Goal: Task Accomplishment & Management: Manage account settings

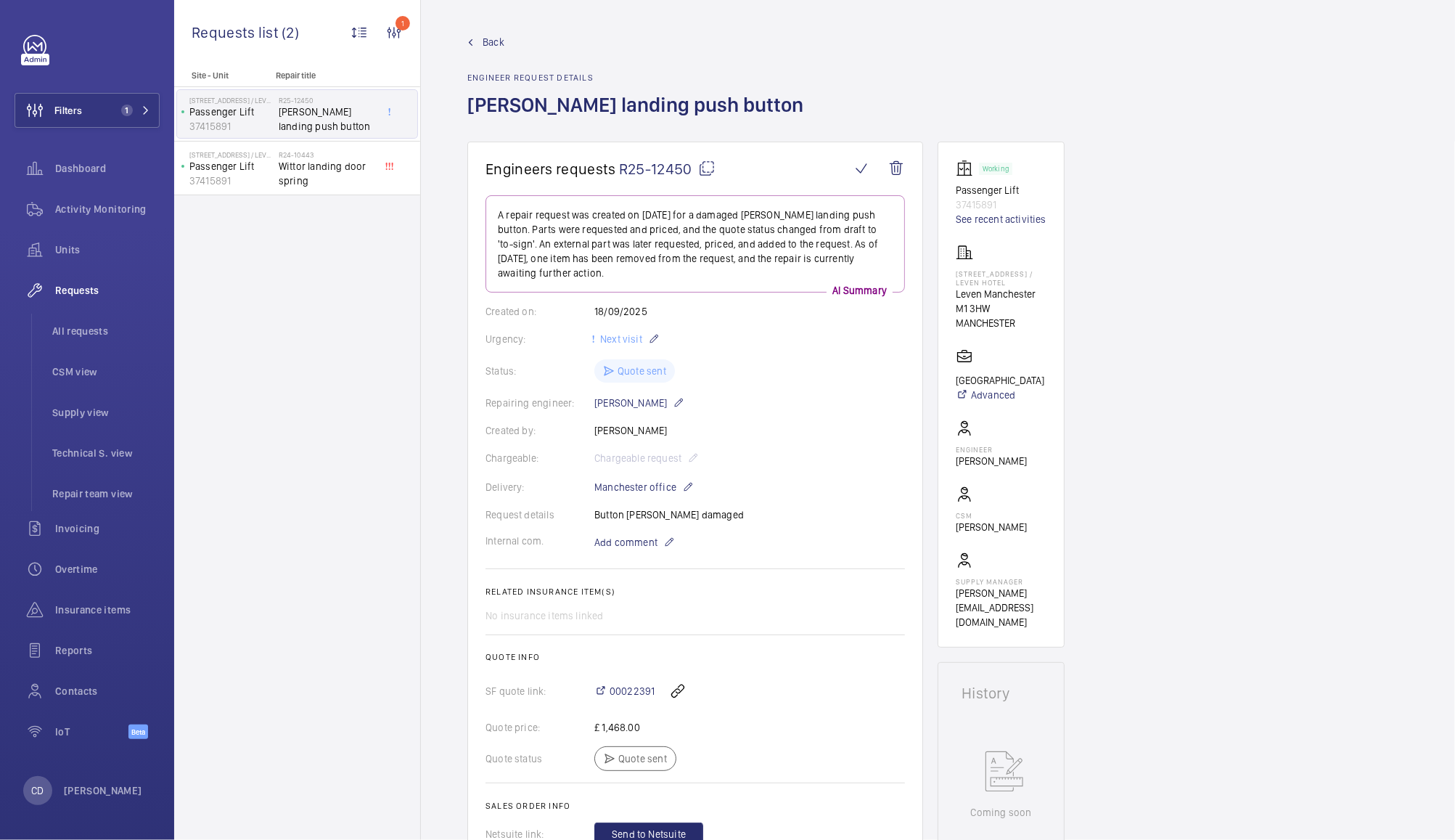
scroll to position [513, 0]
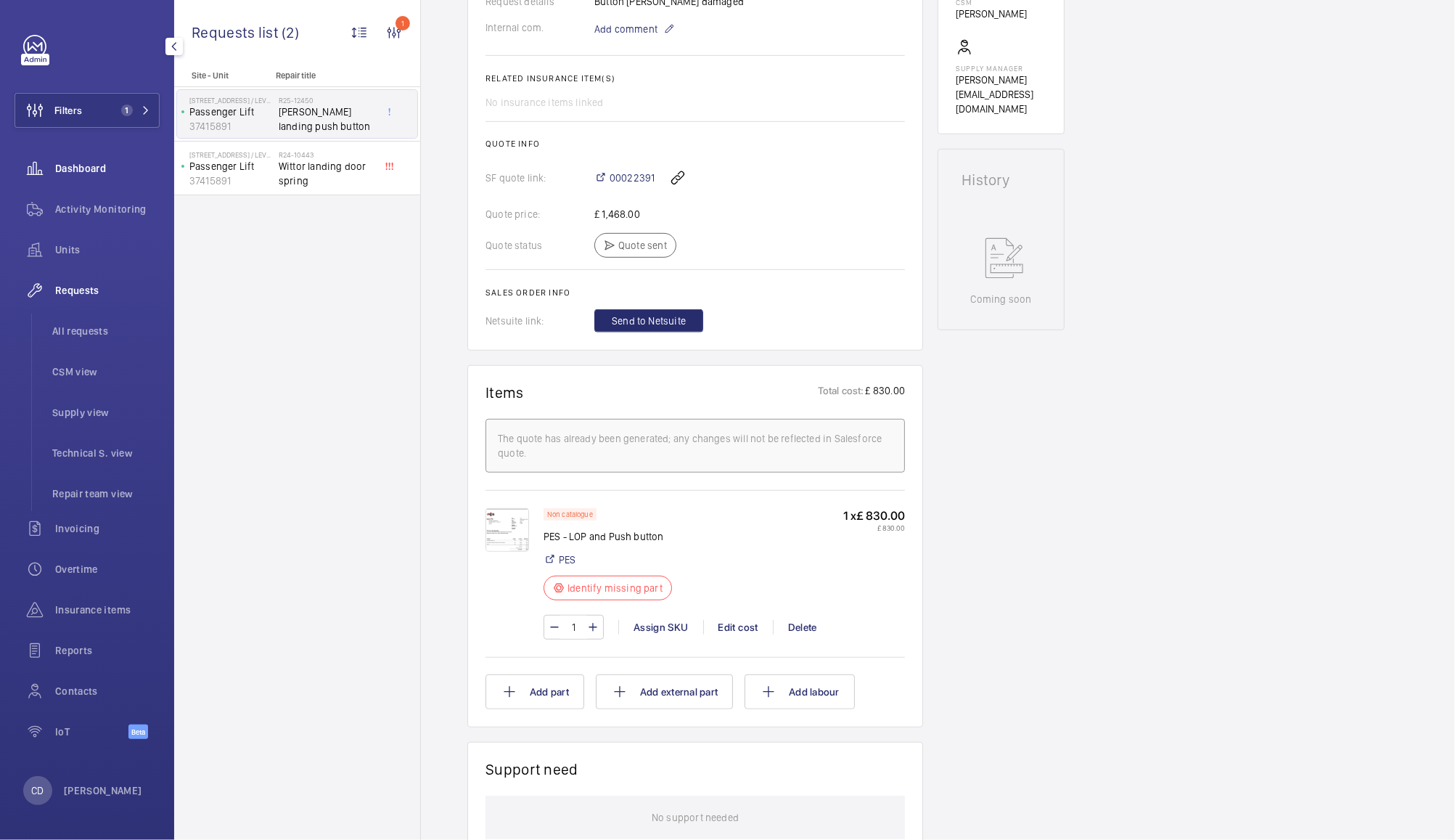
click at [80, 166] on span "Dashboard" at bounding box center [107, 168] width 104 height 14
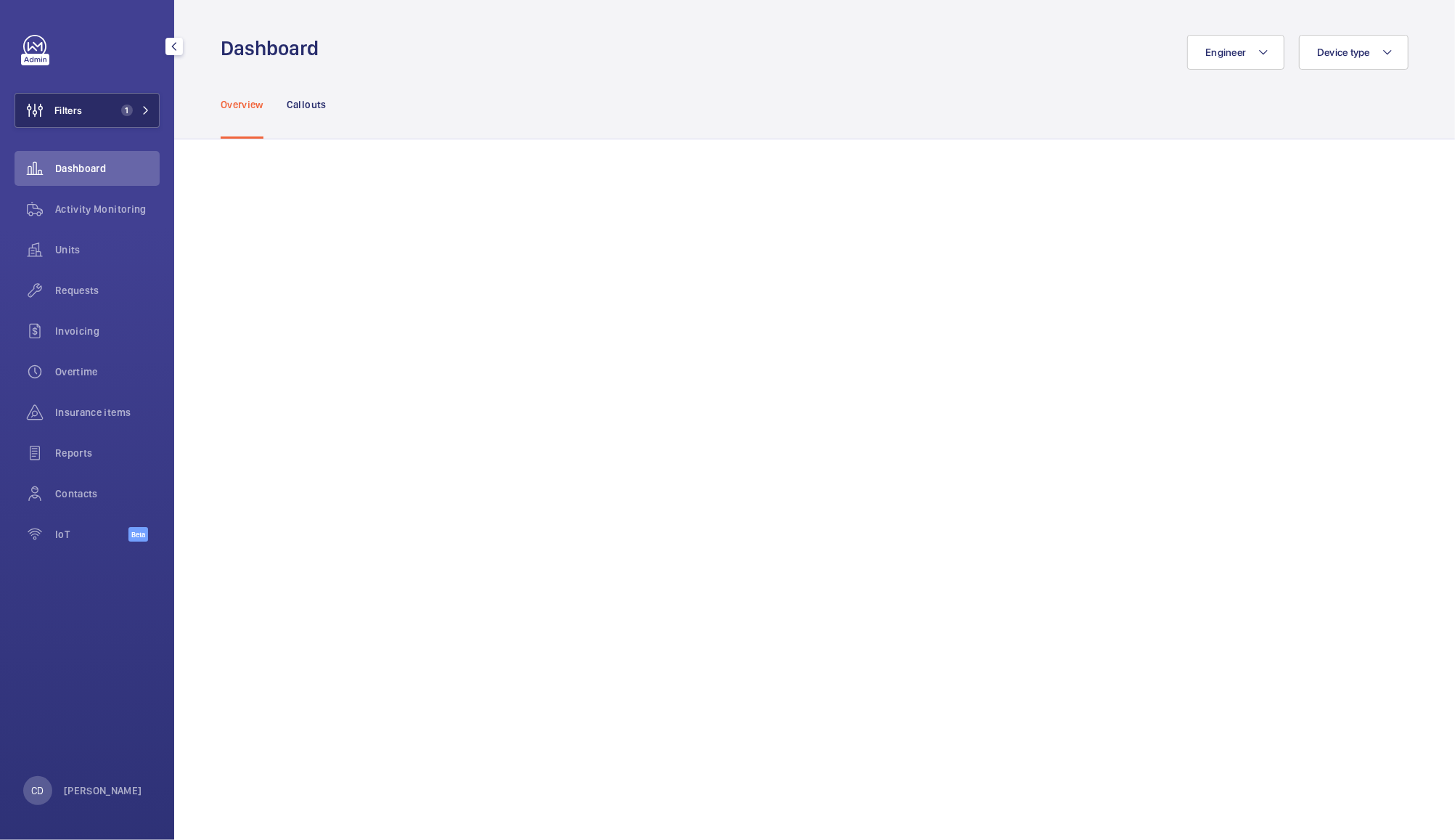
click at [70, 107] on span "Filters" at bounding box center [68, 110] width 28 height 14
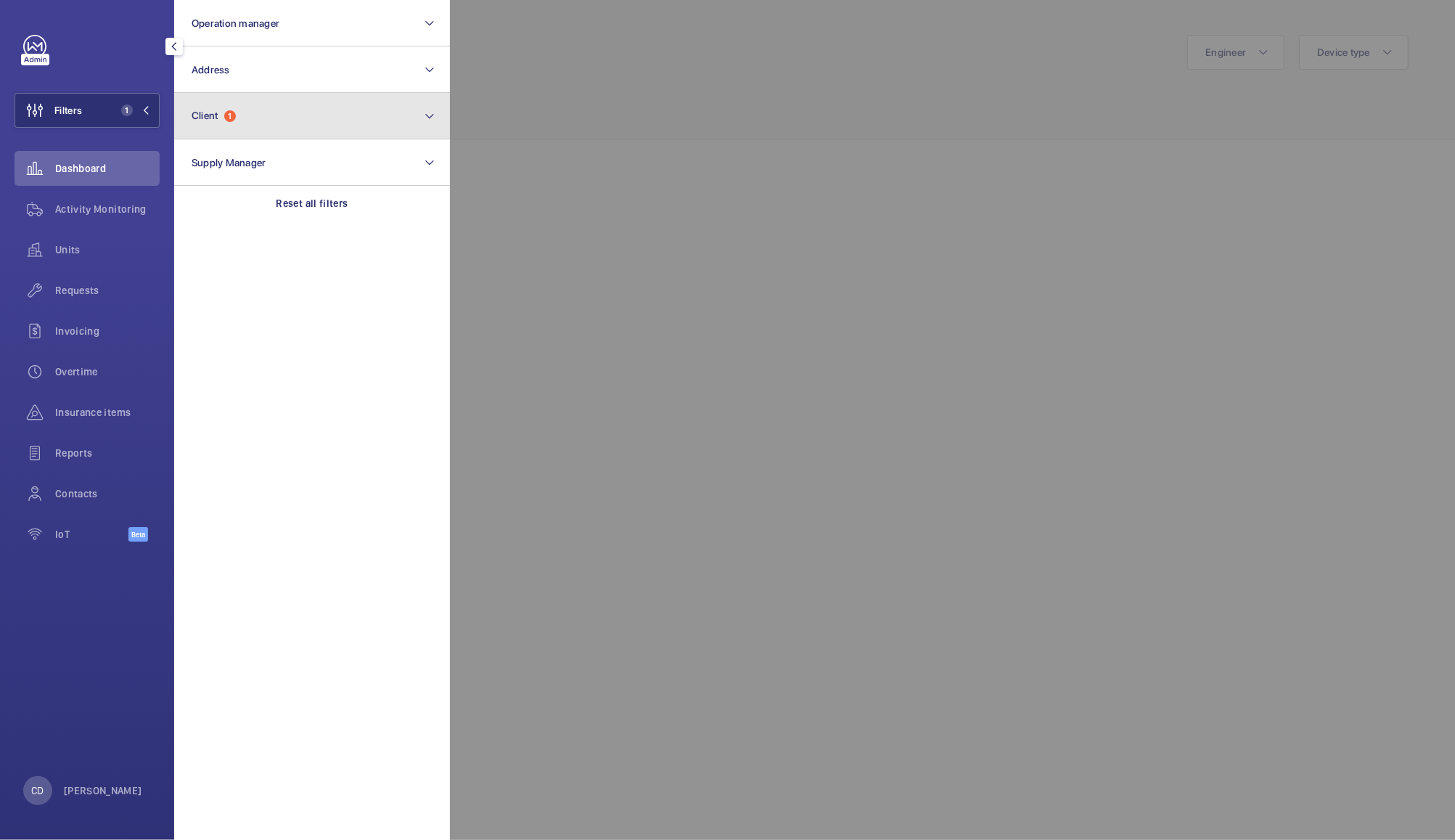
click at [258, 126] on button "Client 1" at bounding box center [312, 116] width 276 height 46
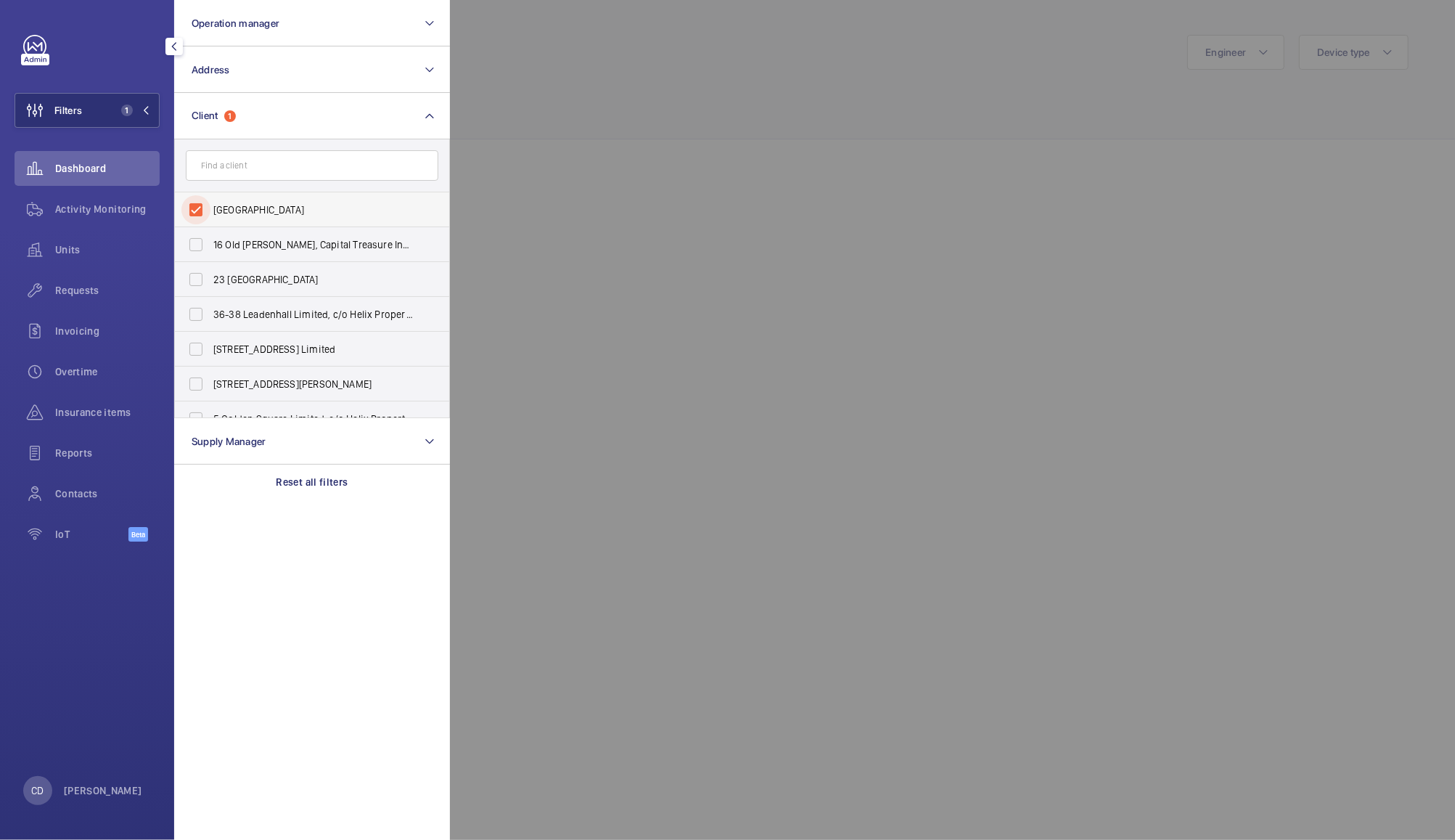
click at [197, 217] on input "[GEOGRAPHIC_DATA]" at bounding box center [195, 210] width 29 height 29
checkbox input "false"
click at [551, 179] on div at bounding box center [1177, 420] width 1455 height 840
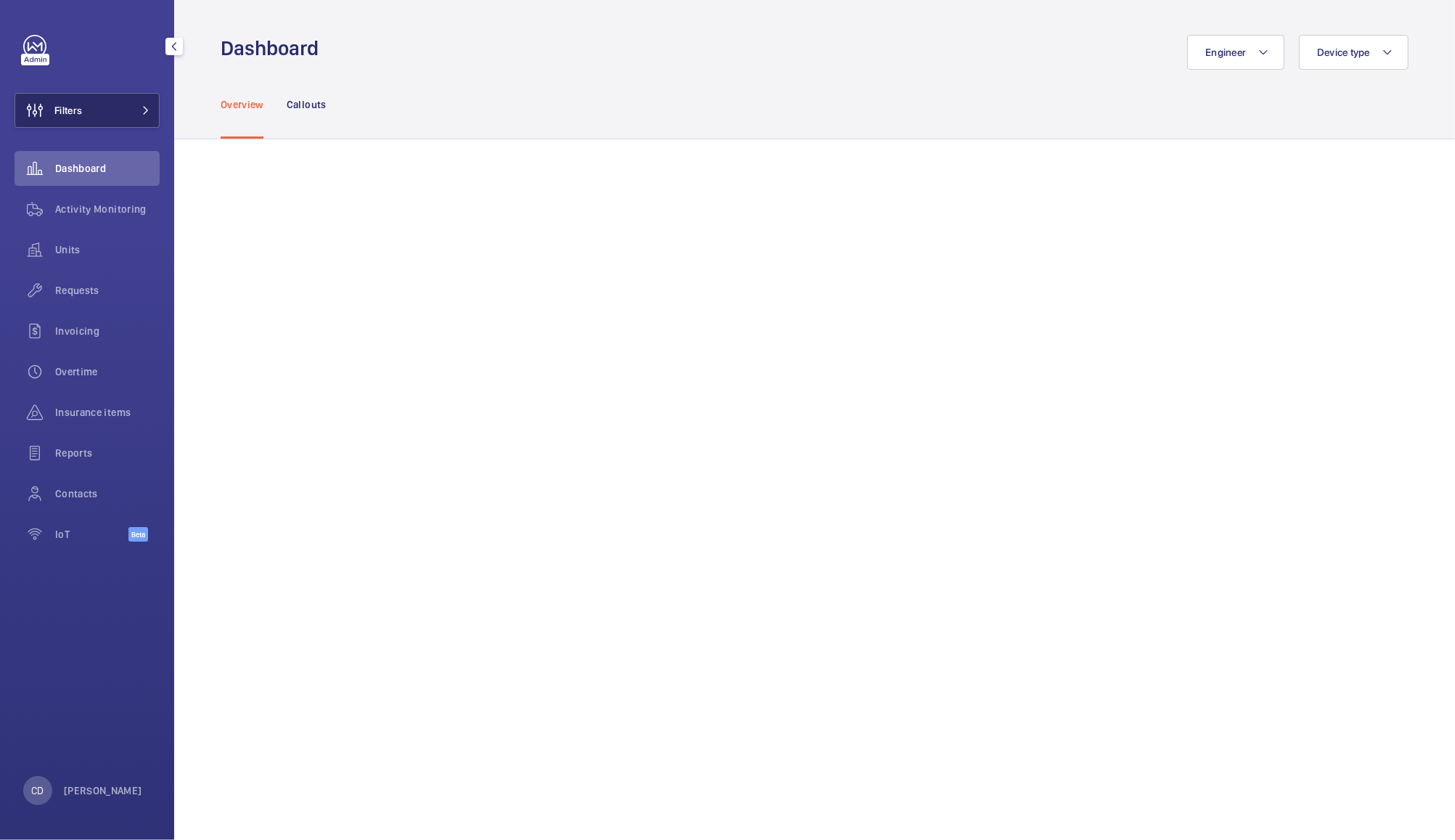
click at [79, 101] on span "Filters" at bounding box center [49, 110] width 67 height 34
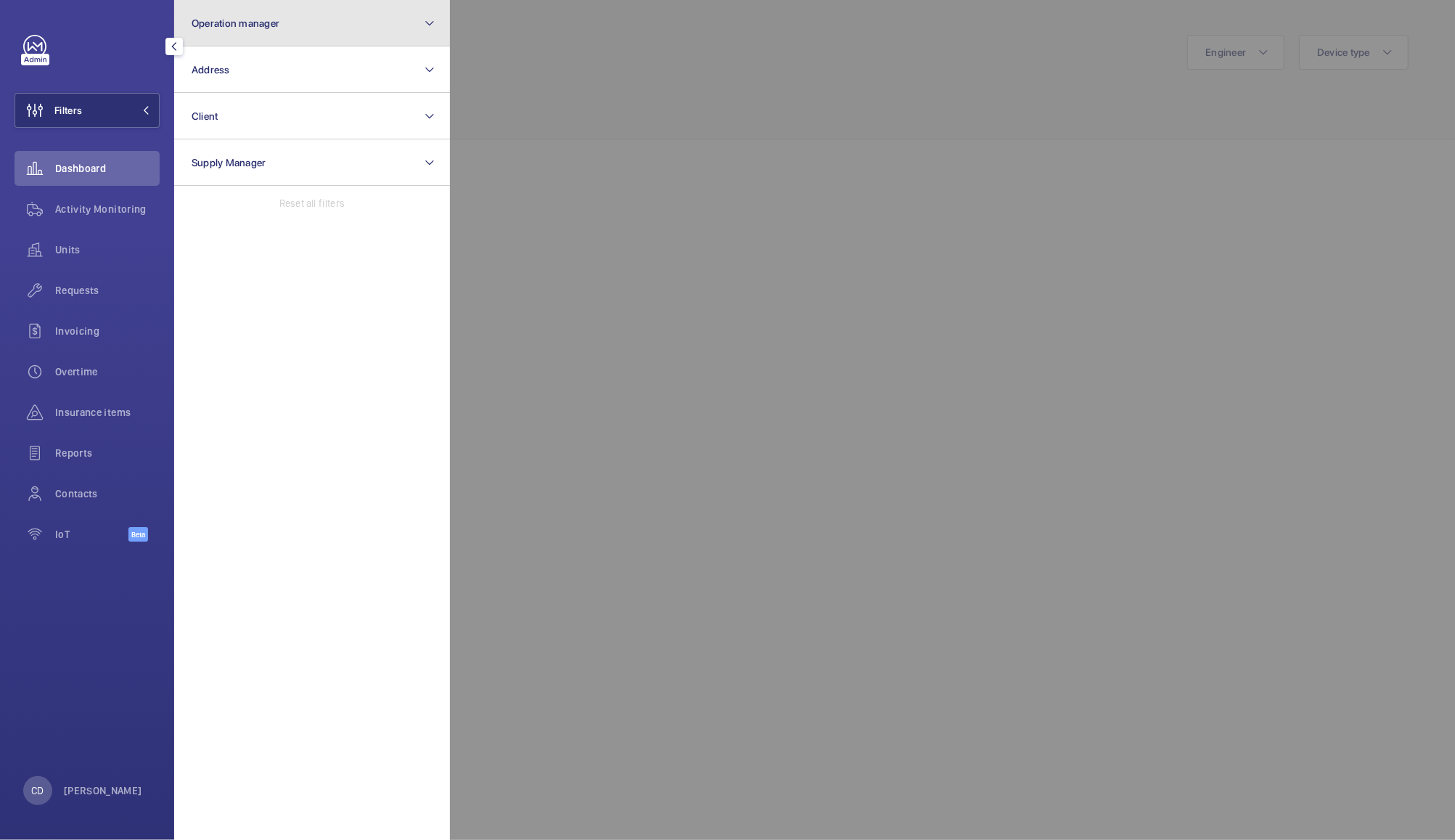
click at [260, 28] on span "Operation manager" at bounding box center [236, 23] width 88 height 11
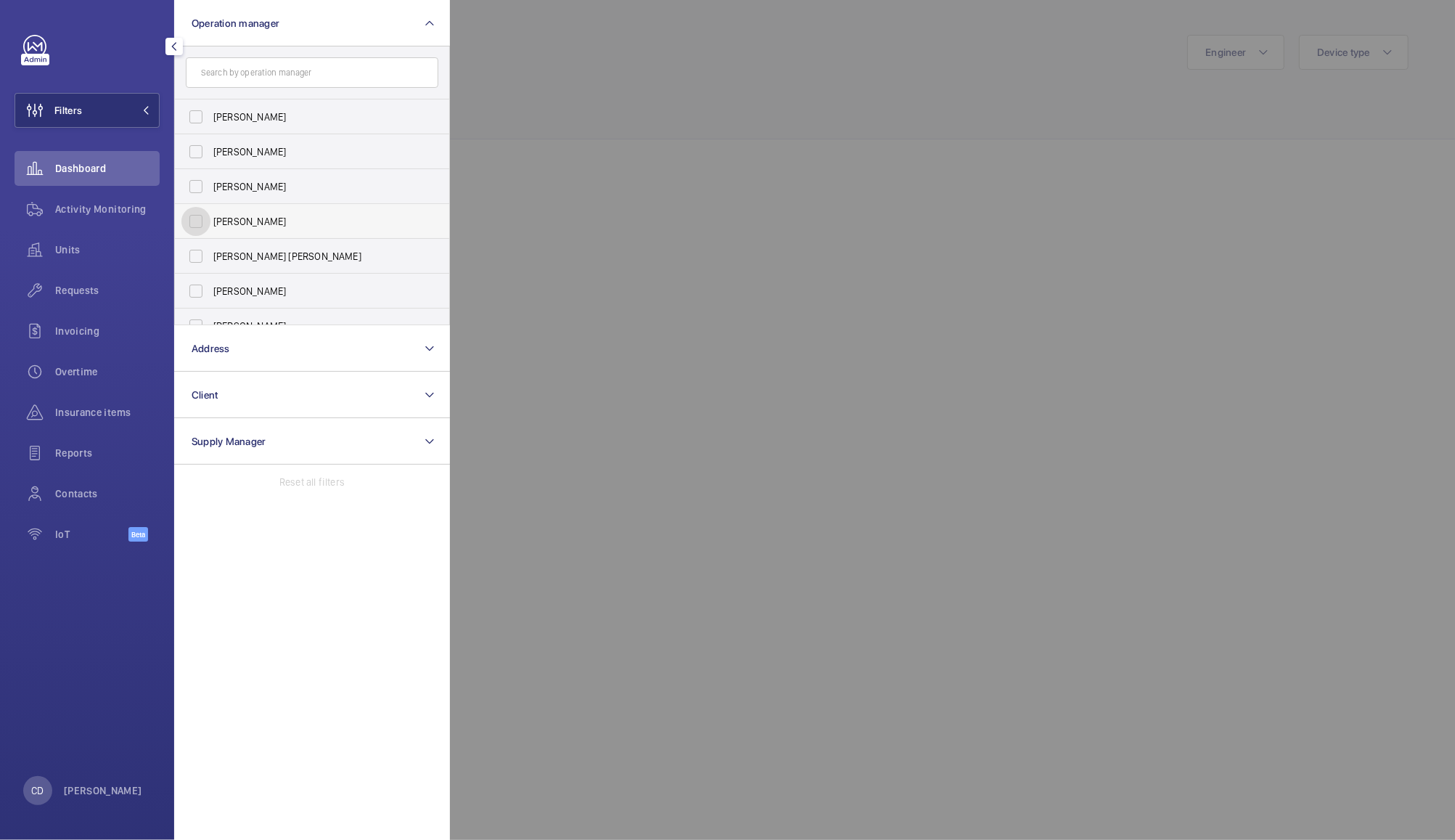
click at [203, 222] on input "[PERSON_NAME]" at bounding box center [195, 221] width 29 height 29
checkbox input "true"
click at [637, 187] on div at bounding box center [1177, 420] width 1455 height 840
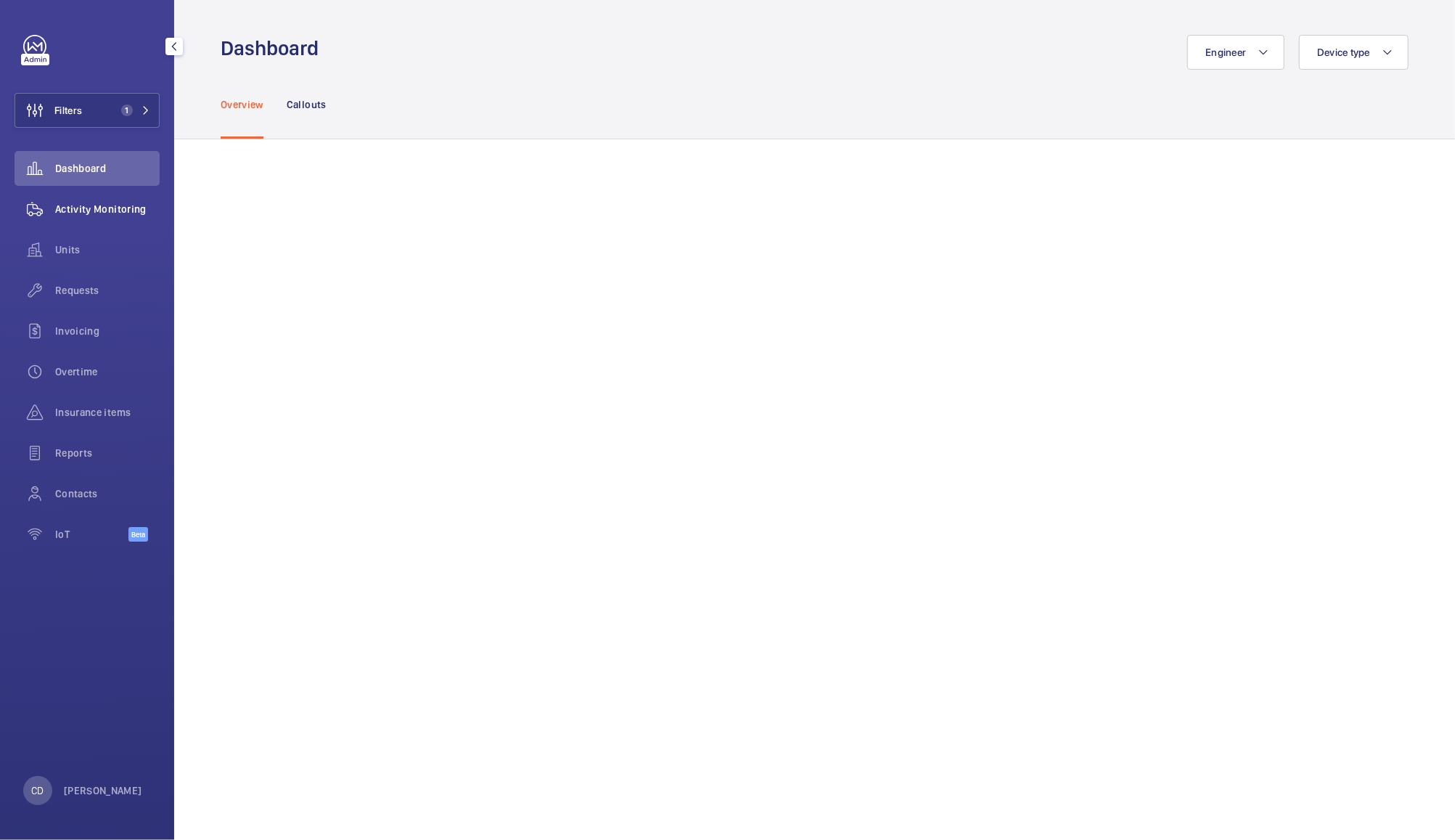
click at [77, 210] on span "Activity Monitoring" at bounding box center [107, 209] width 104 height 14
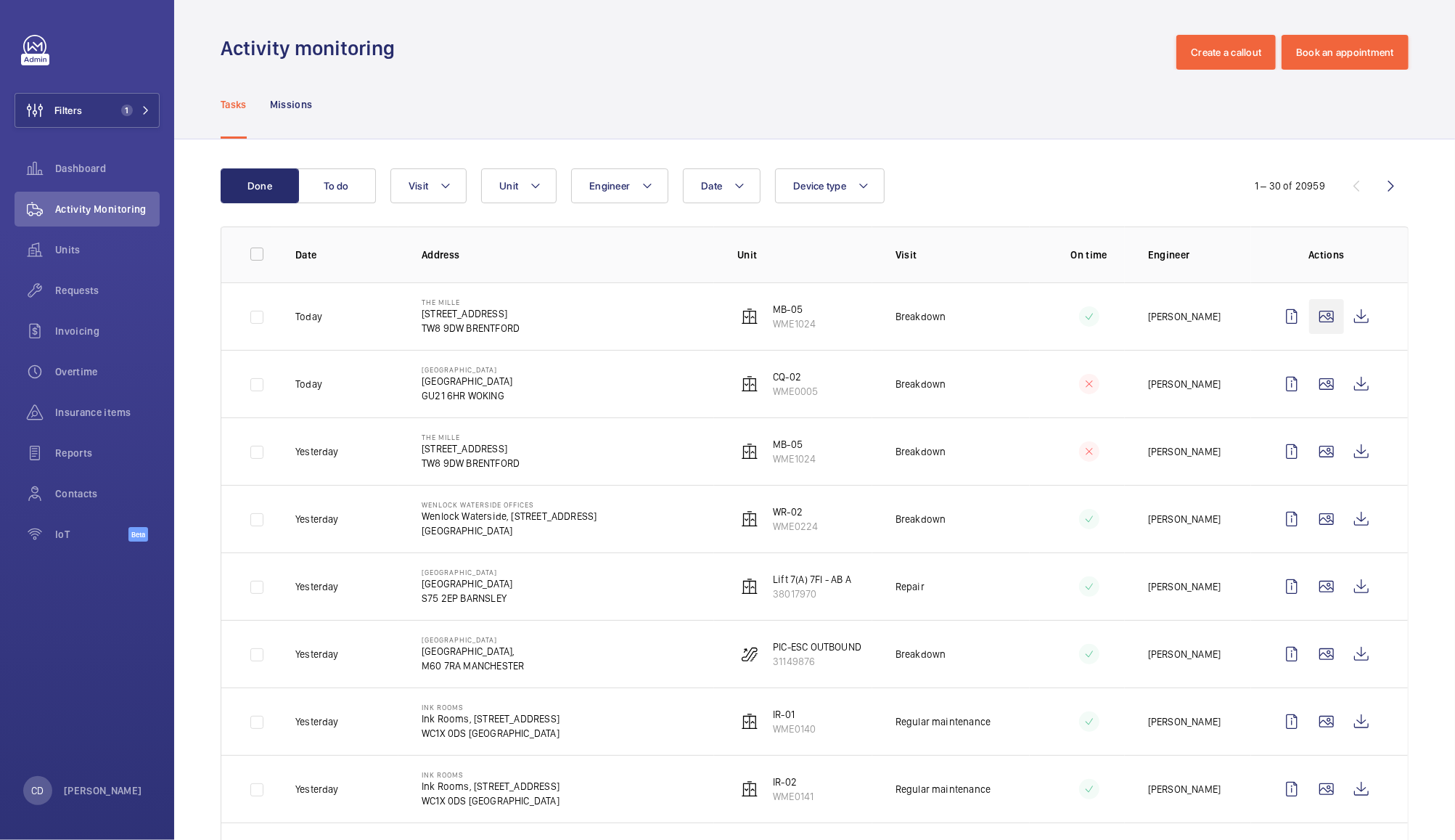
click at [1309, 325] on wm-front-icon-button at bounding box center [1327, 316] width 34 height 34
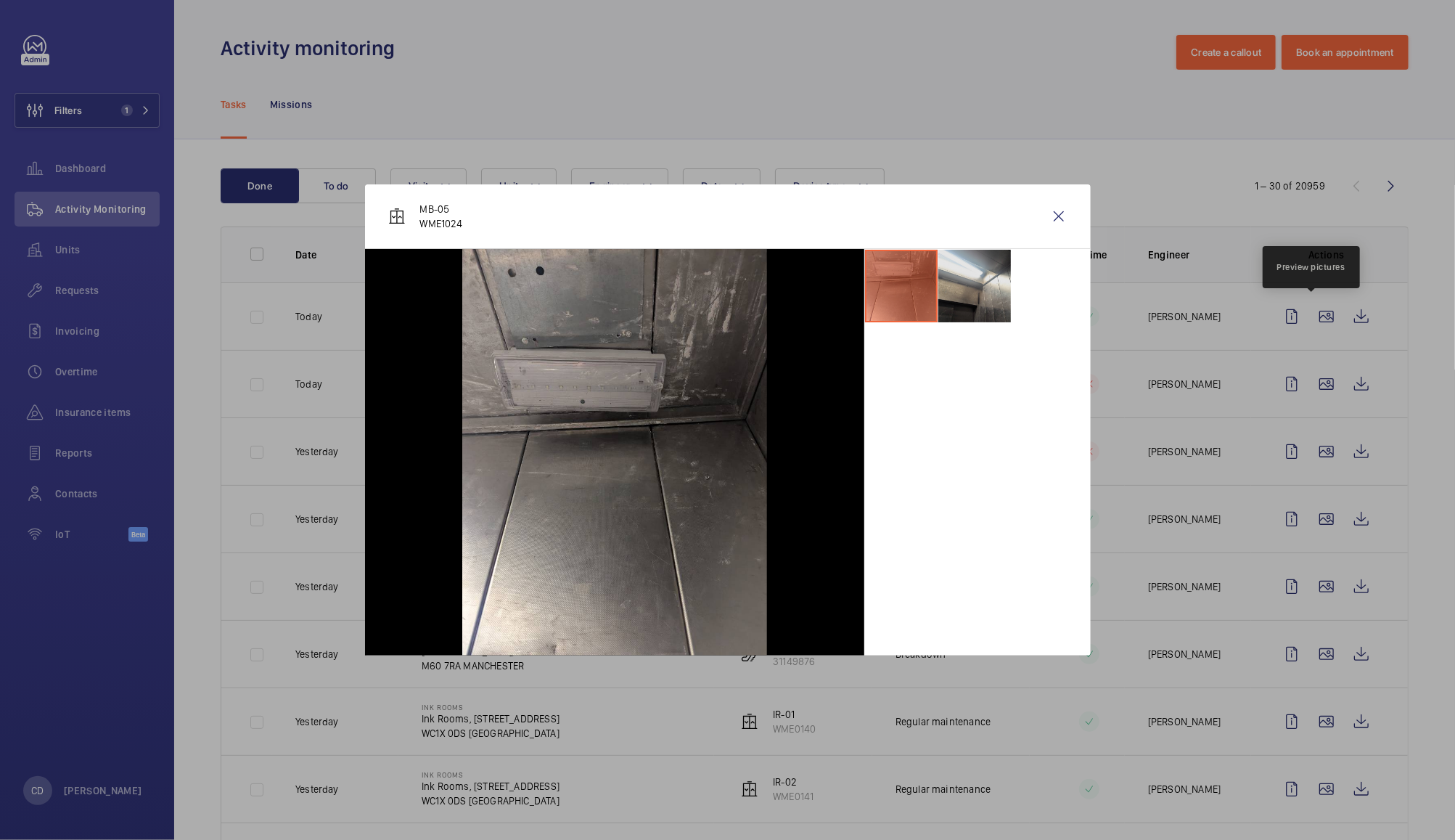
click at [986, 313] on li at bounding box center [975, 286] width 73 height 73
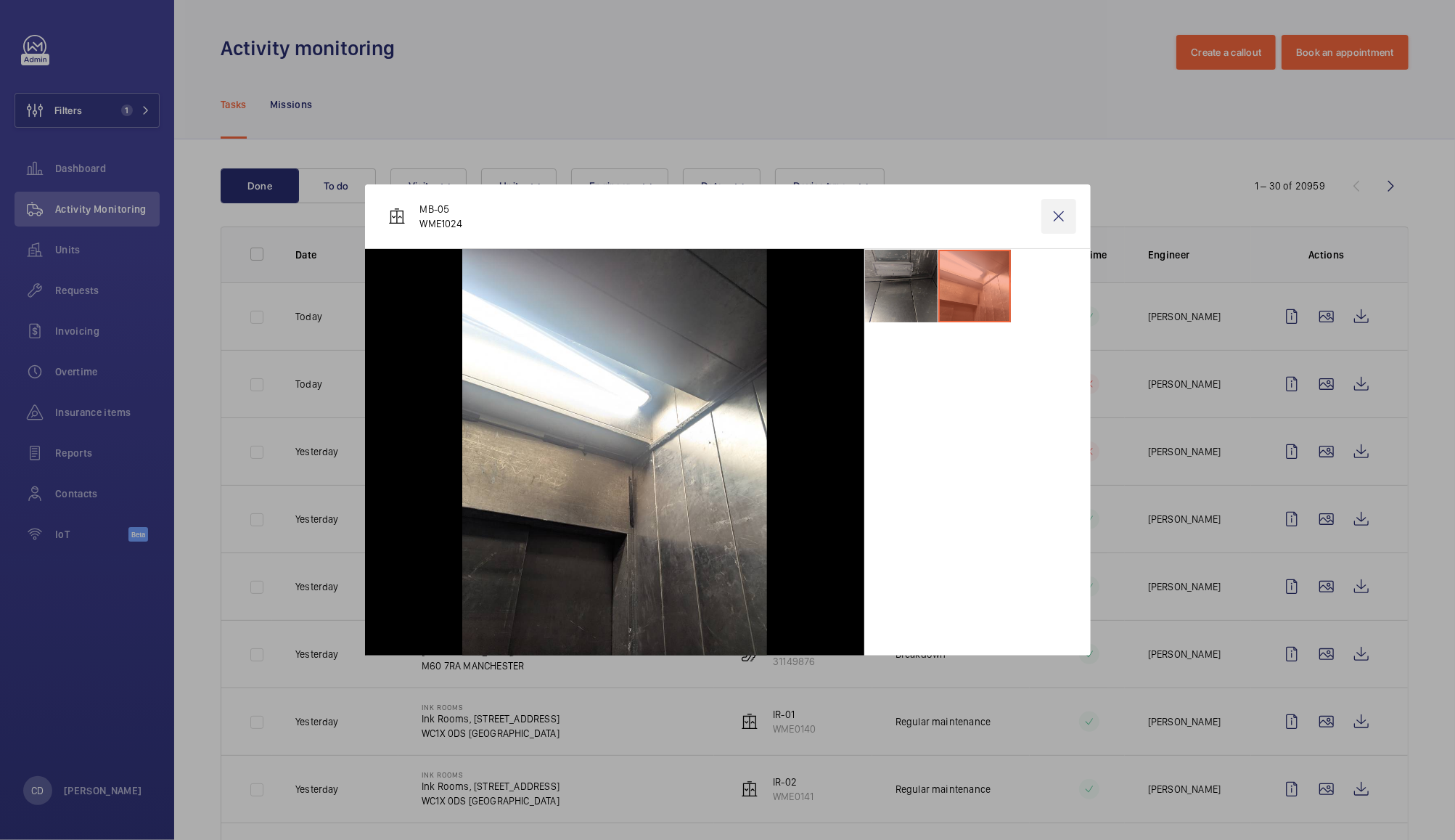
click at [1057, 225] on wm-front-icon-button at bounding box center [1058, 216] width 34 height 34
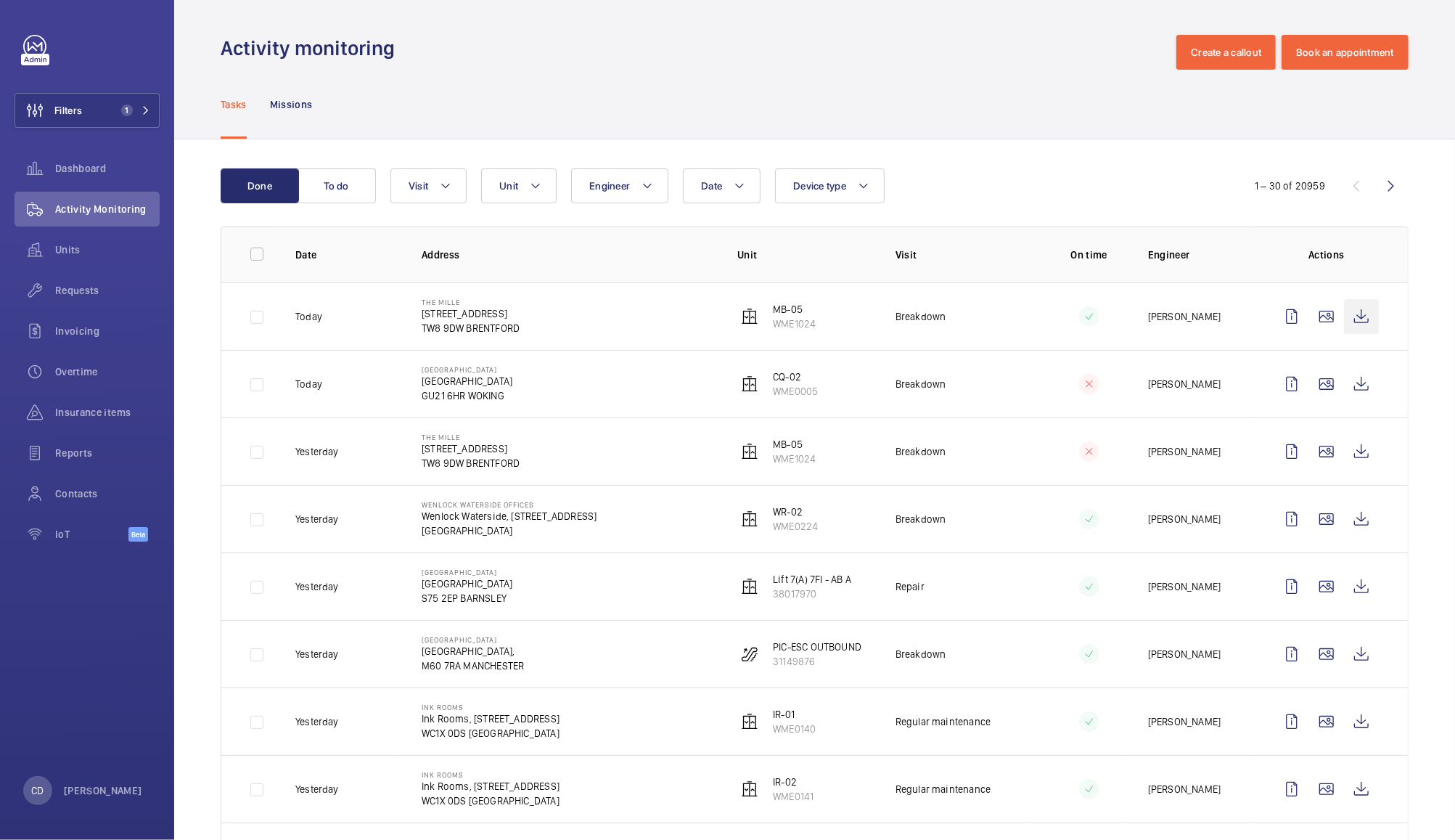
click at [1355, 319] on wm-front-icon-button at bounding box center [1361, 316] width 34 height 34
click at [1311, 589] on wm-front-icon-button at bounding box center [1327, 586] width 34 height 34
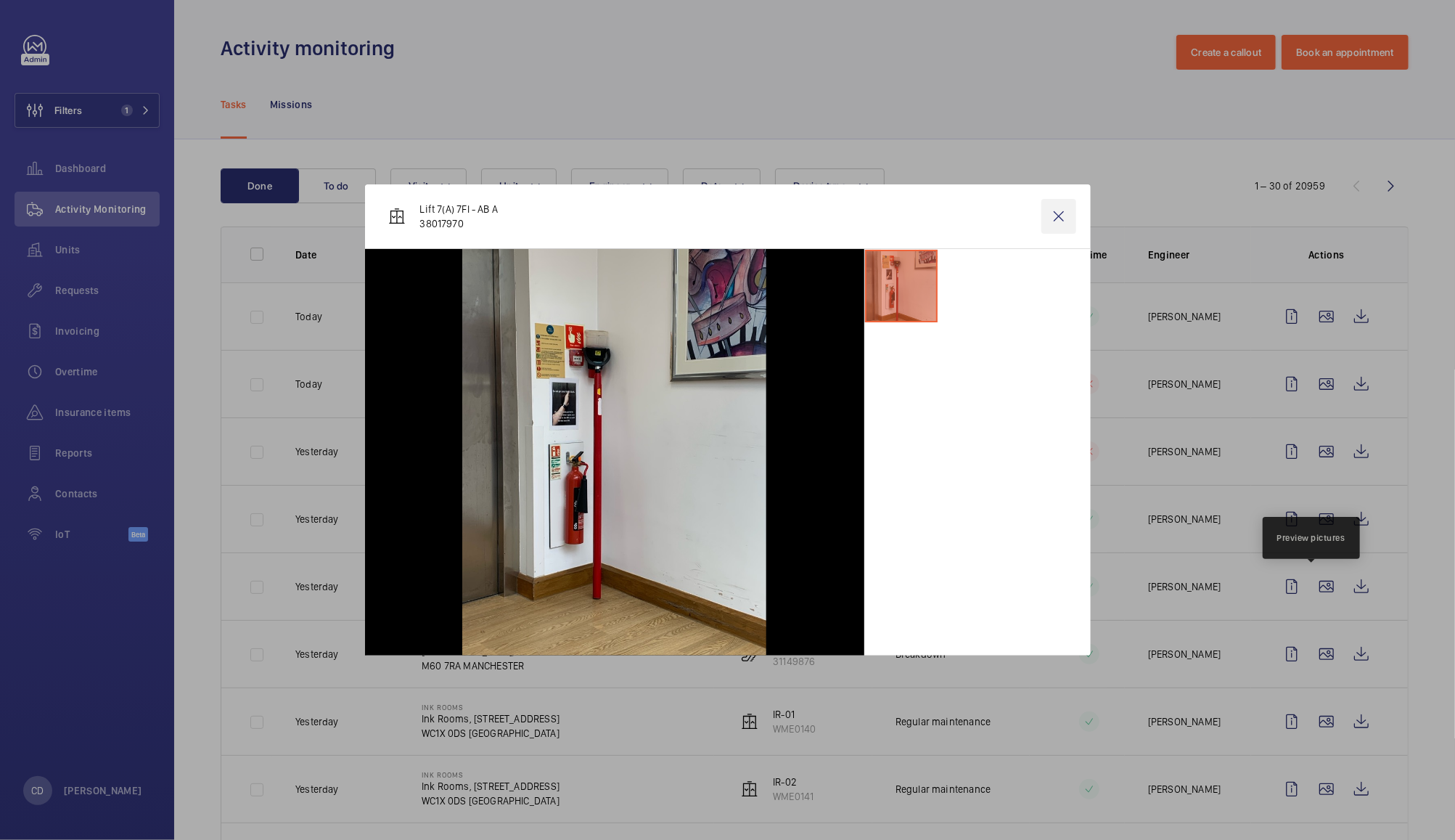
click at [1056, 218] on wm-front-icon-button at bounding box center [1058, 216] width 34 height 34
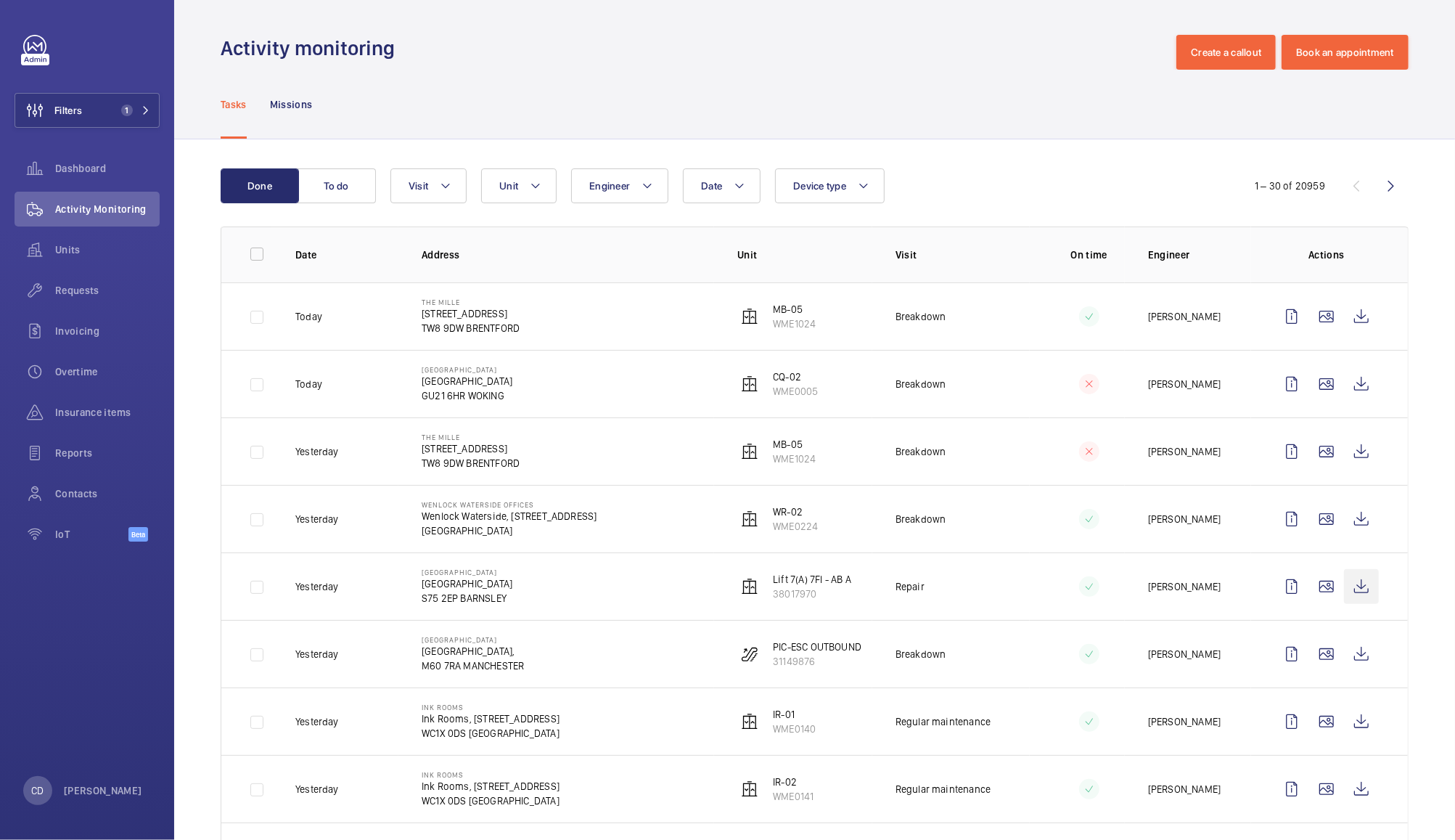
click at [1346, 586] on wm-front-icon-button at bounding box center [1361, 586] width 34 height 34
click at [51, 247] on wm-front-icon-button at bounding box center [34, 249] width 40 height 34
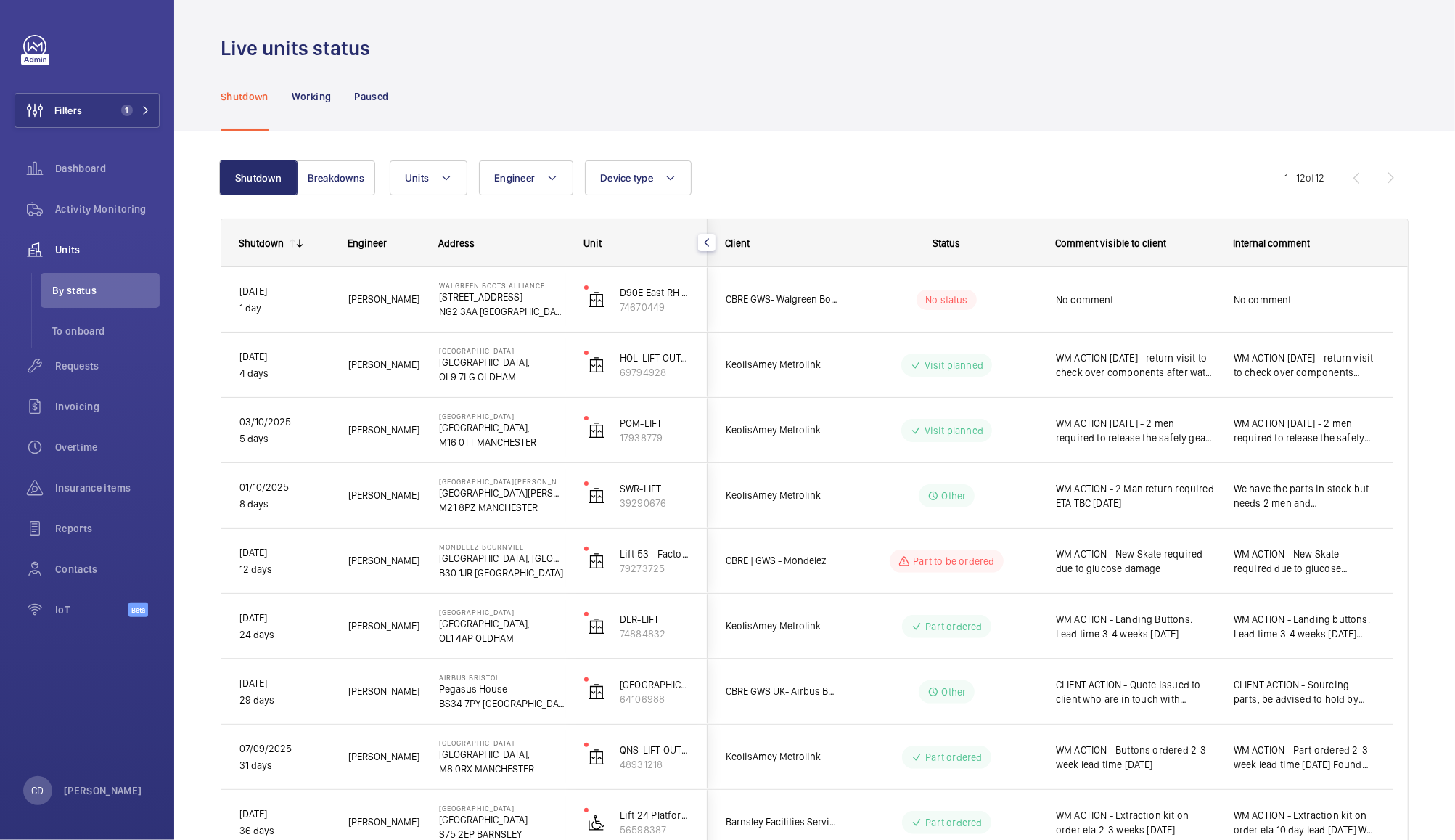
click at [1290, 365] on span "WM ACTION [DATE] - return visit to check over components after water ingress. E…" at bounding box center [1305, 365] width 142 height 29
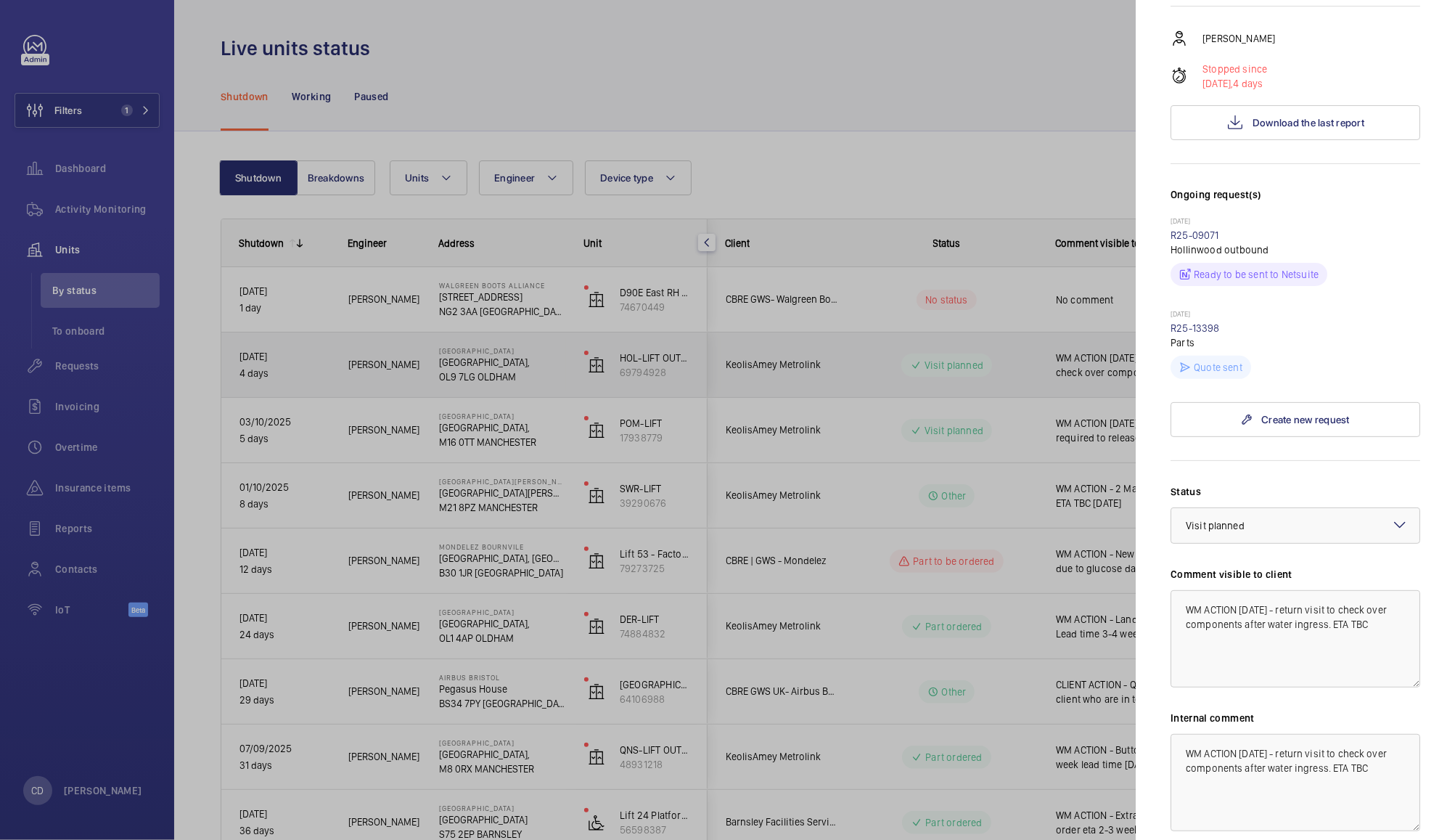
scroll to position [238, 0]
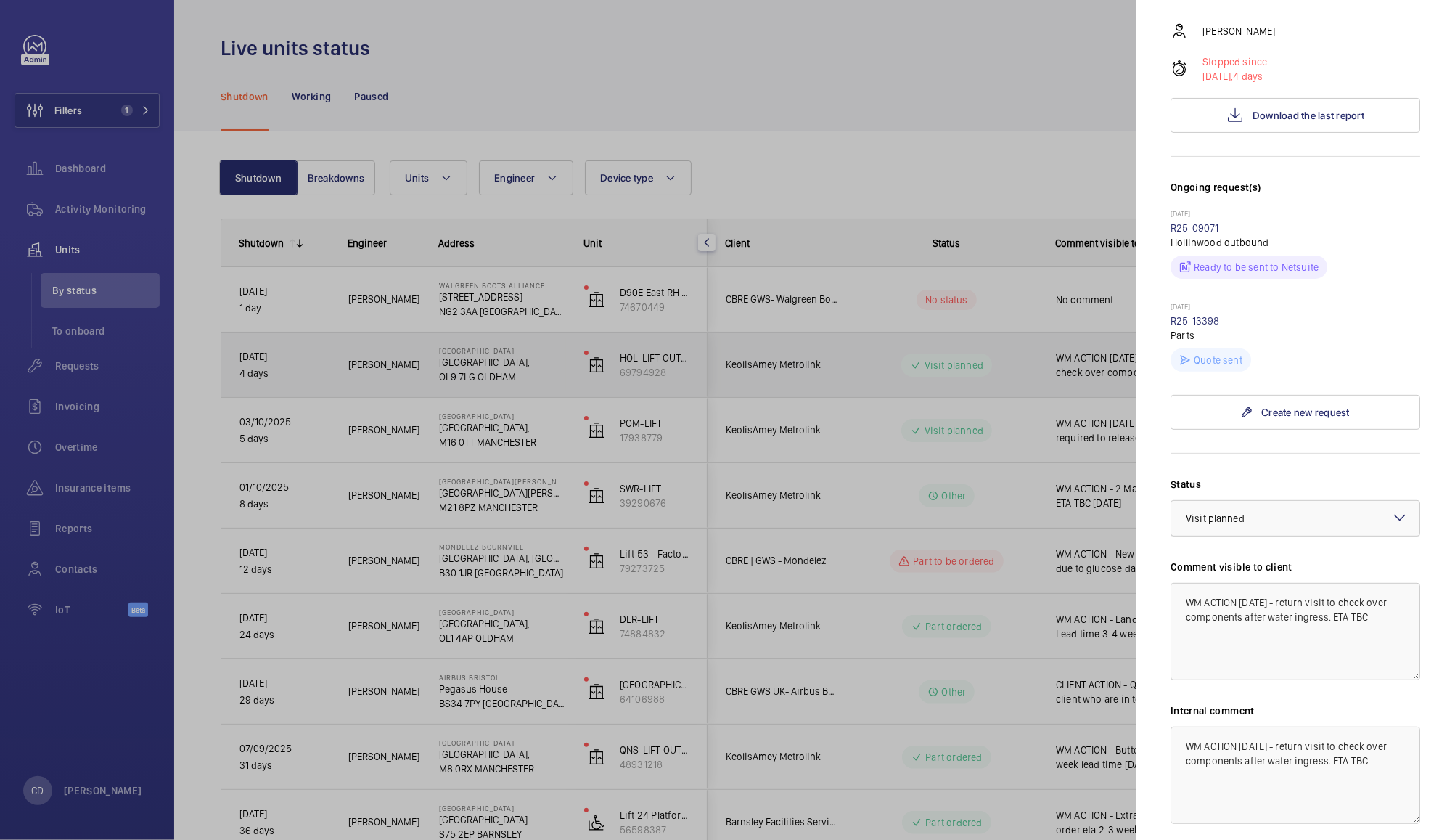
click at [1324, 535] on div at bounding box center [1295, 518] width 248 height 34
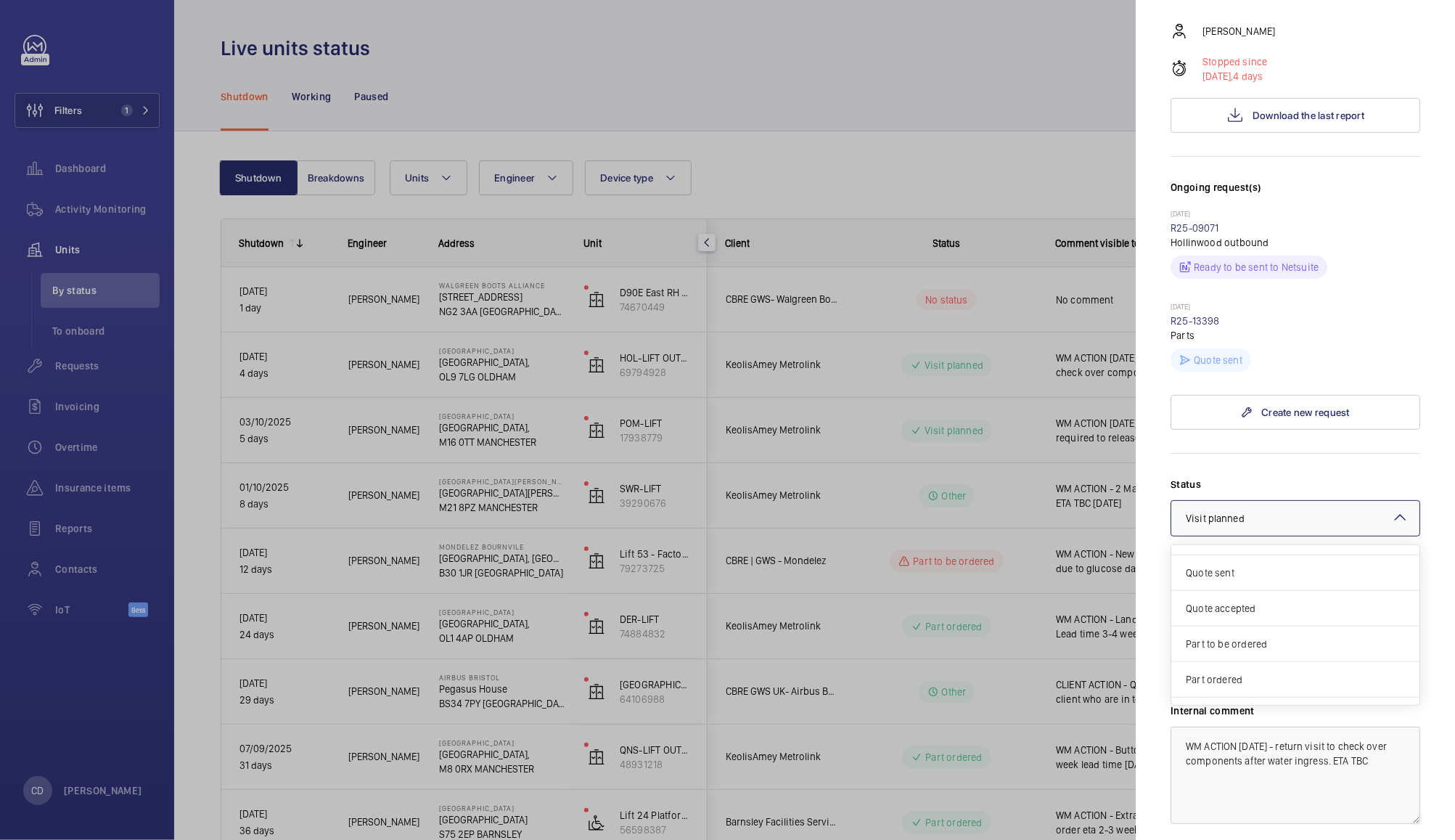
scroll to position [21, 0]
click at [1269, 584] on span "Quote sent" at bounding box center [1295, 577] width 219 height 14
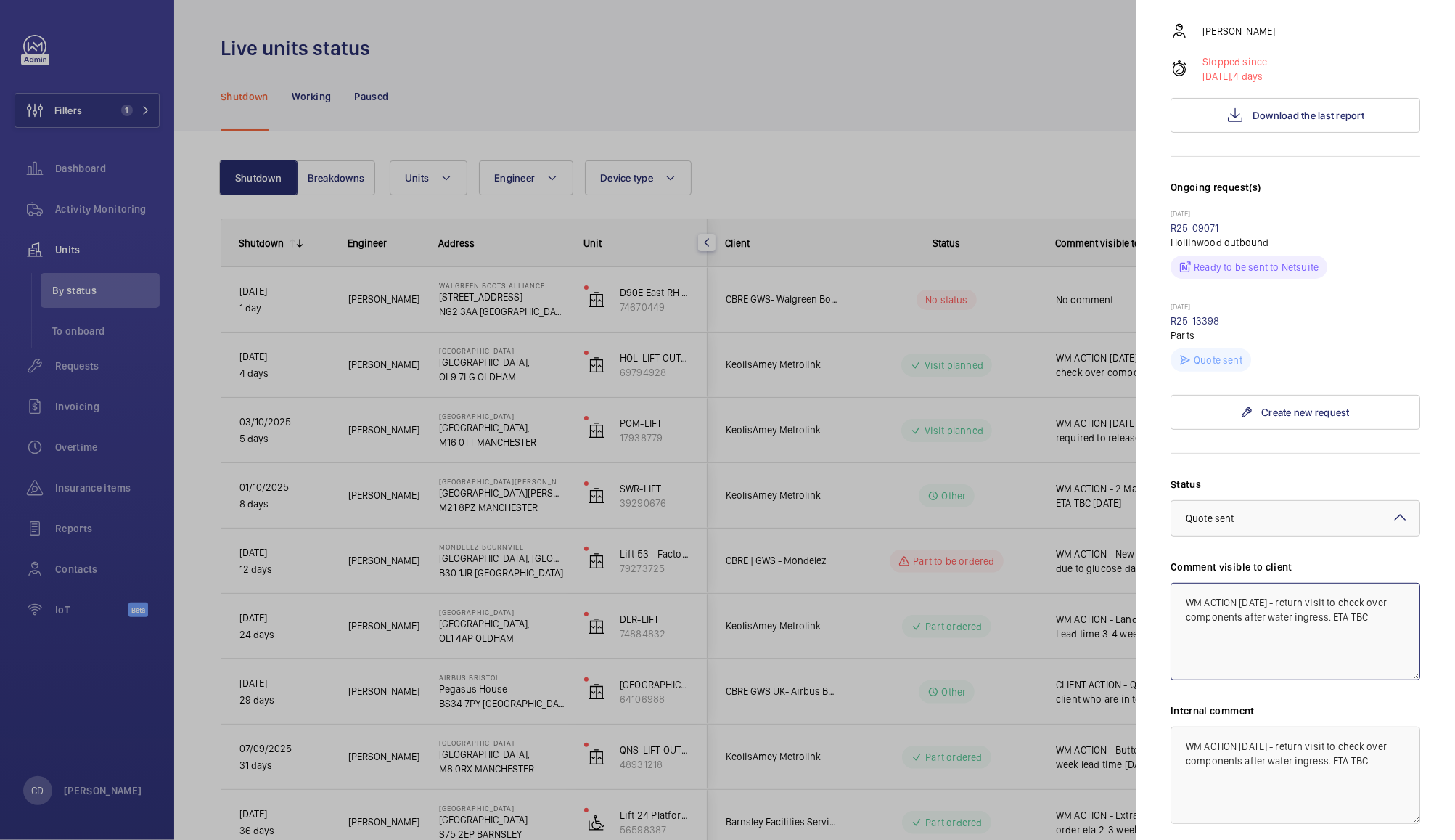
click at [1359, 680] on textarea "WM ACTION [DATE] - return visit to check over components after water ingress. E…" at bounding box center [1295, 631] width 250 height 98
type textarea "CLIENT ACTION - Quote issued for water damaged transformers and PCB"
paste textarea "CLIENT ACTION - Quote issued for water damaged transformers and PCB"
type textarea "CLIENT ACTION - Quote issued for water damaged transformers and PCB"
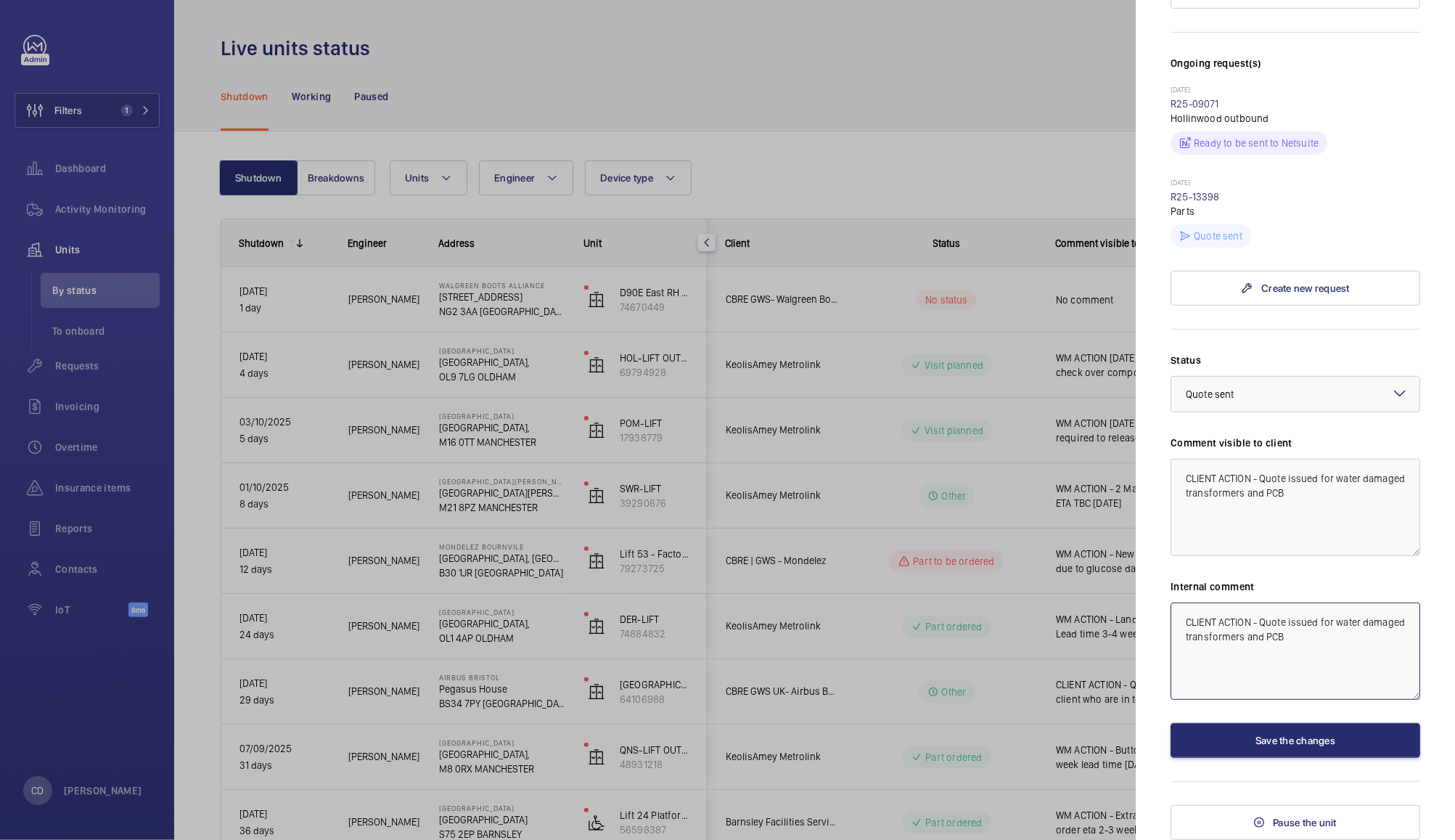
scroll to position [415, 0]
click at [1341, 748] on button "Save the changes" at bounding box center [1295, 740] width 250 height 34
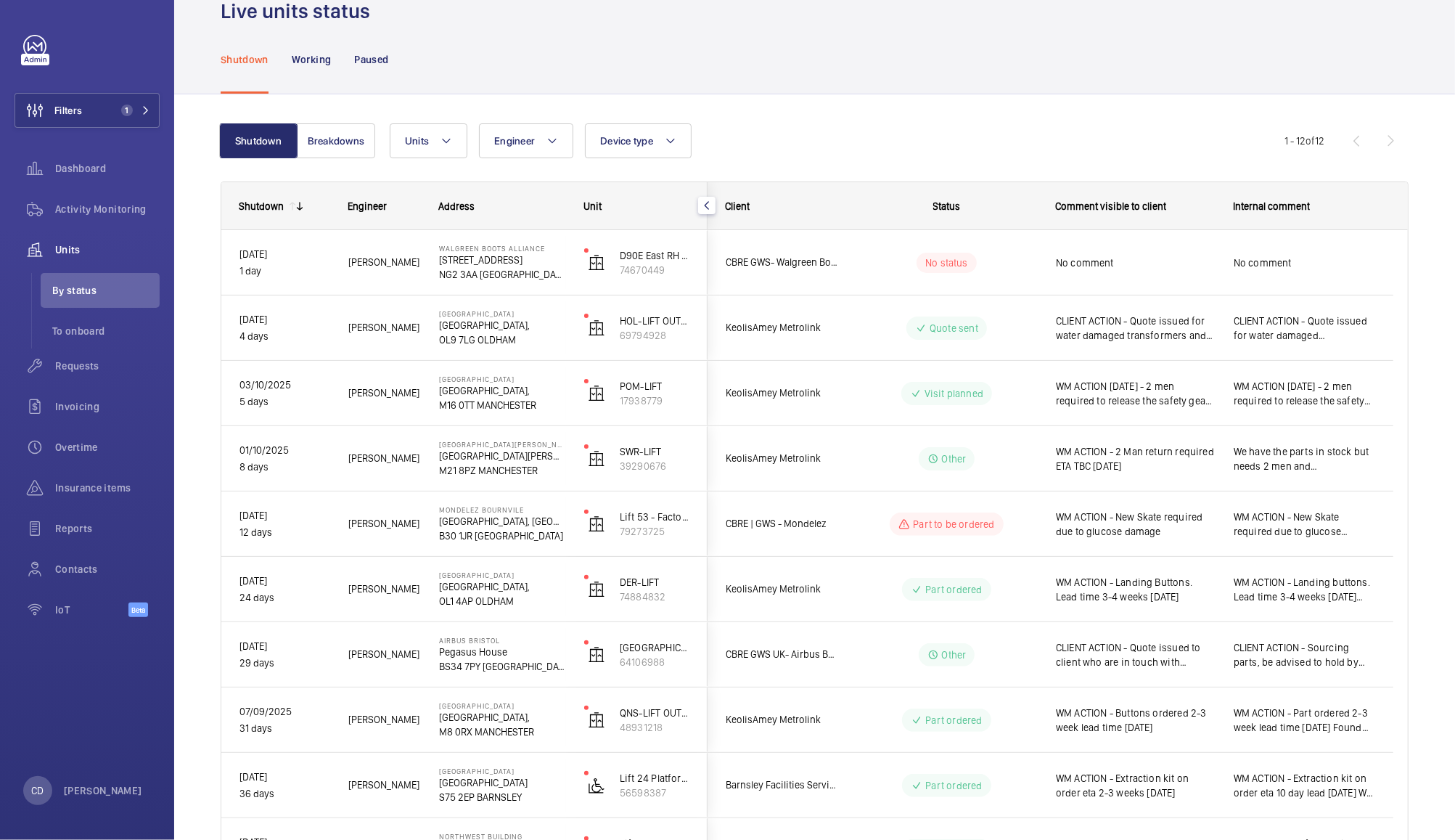
scroll to position [35, 0]
click at [643, 268] on p "74670449" at bounding box center [654, 271] width 70 height 14
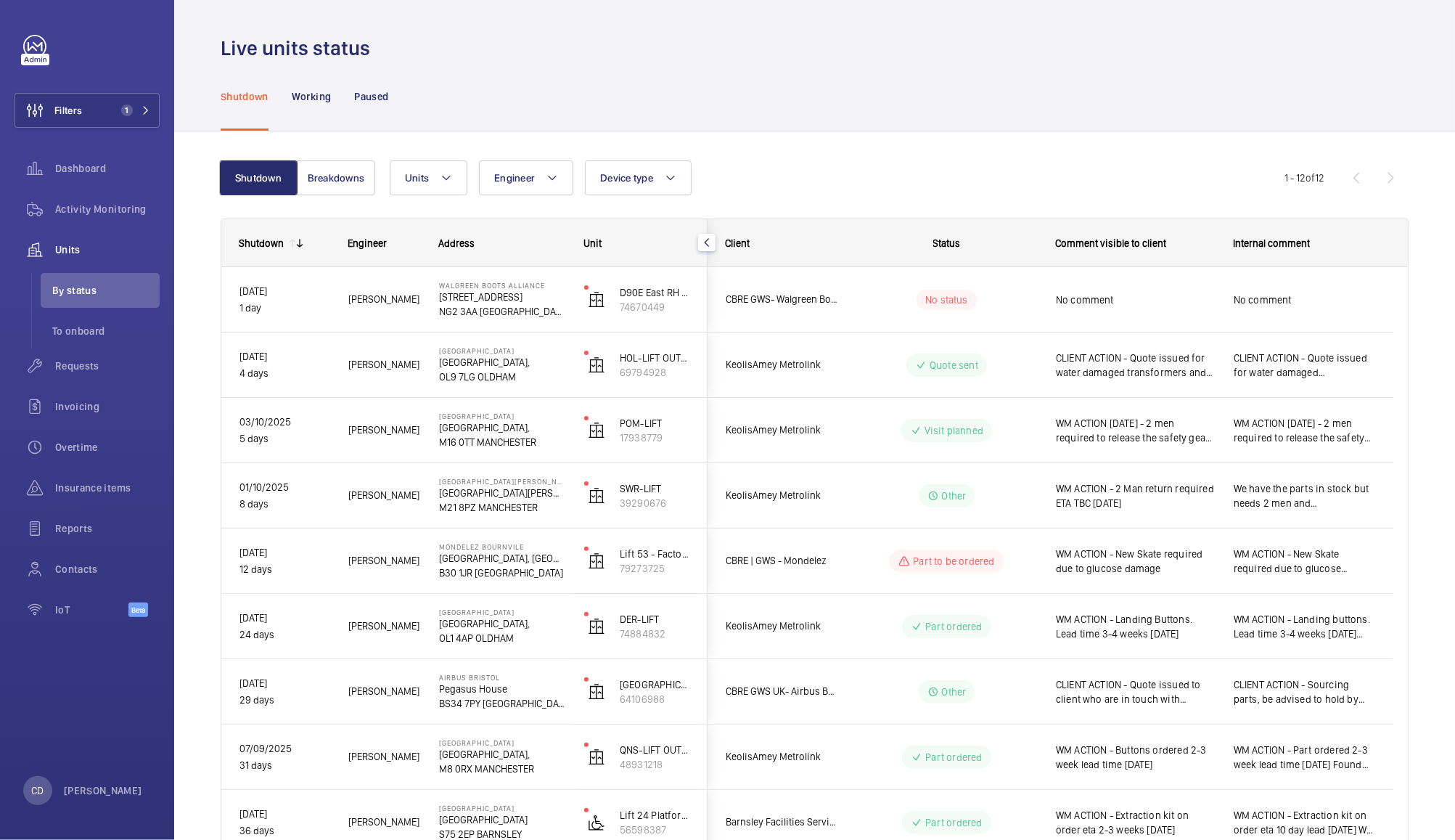
click at [1286, 292] on span "No comment" at bounding box center [1305, 299] width 142 height 14
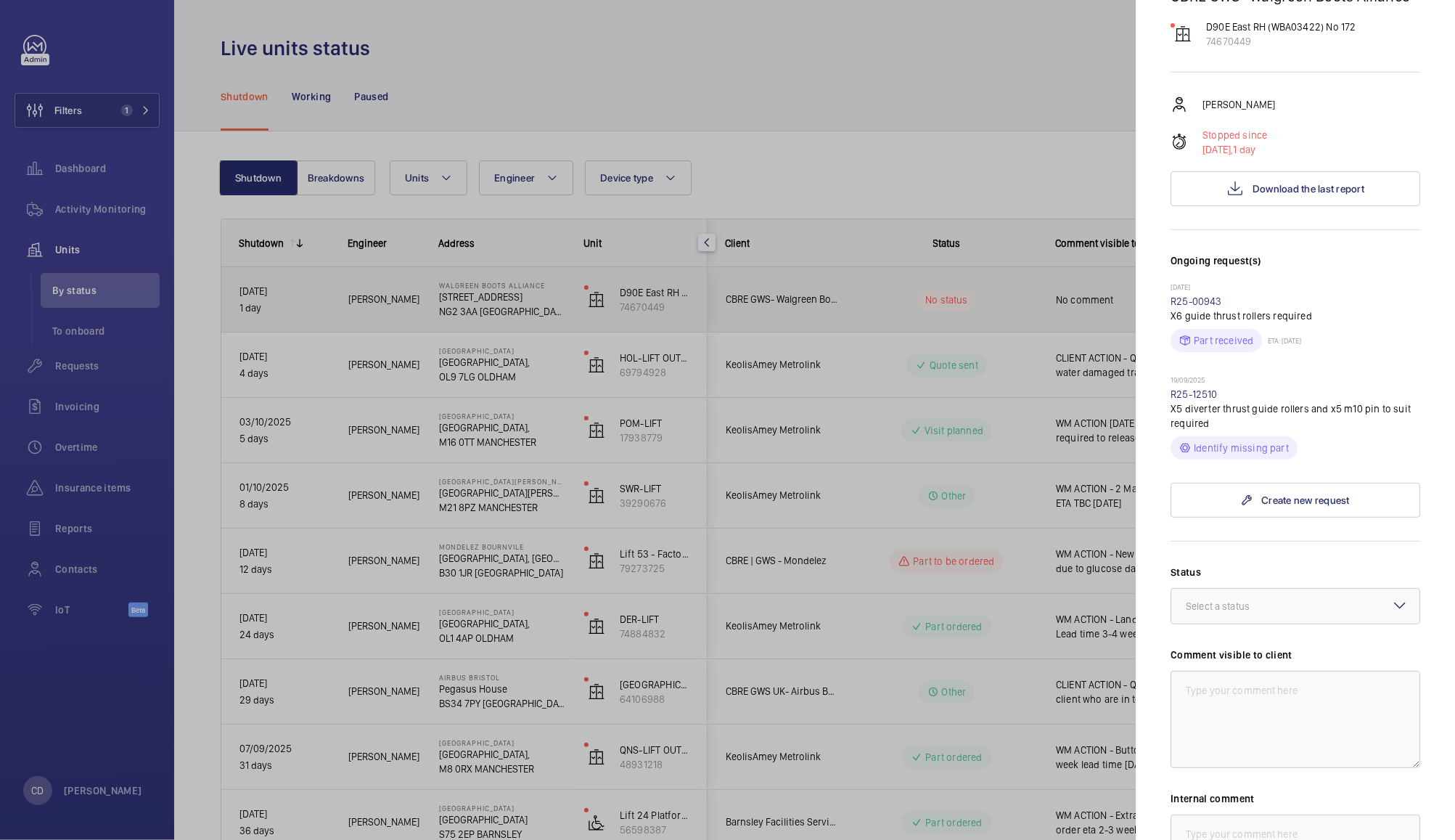
scroll to position [177, 0]
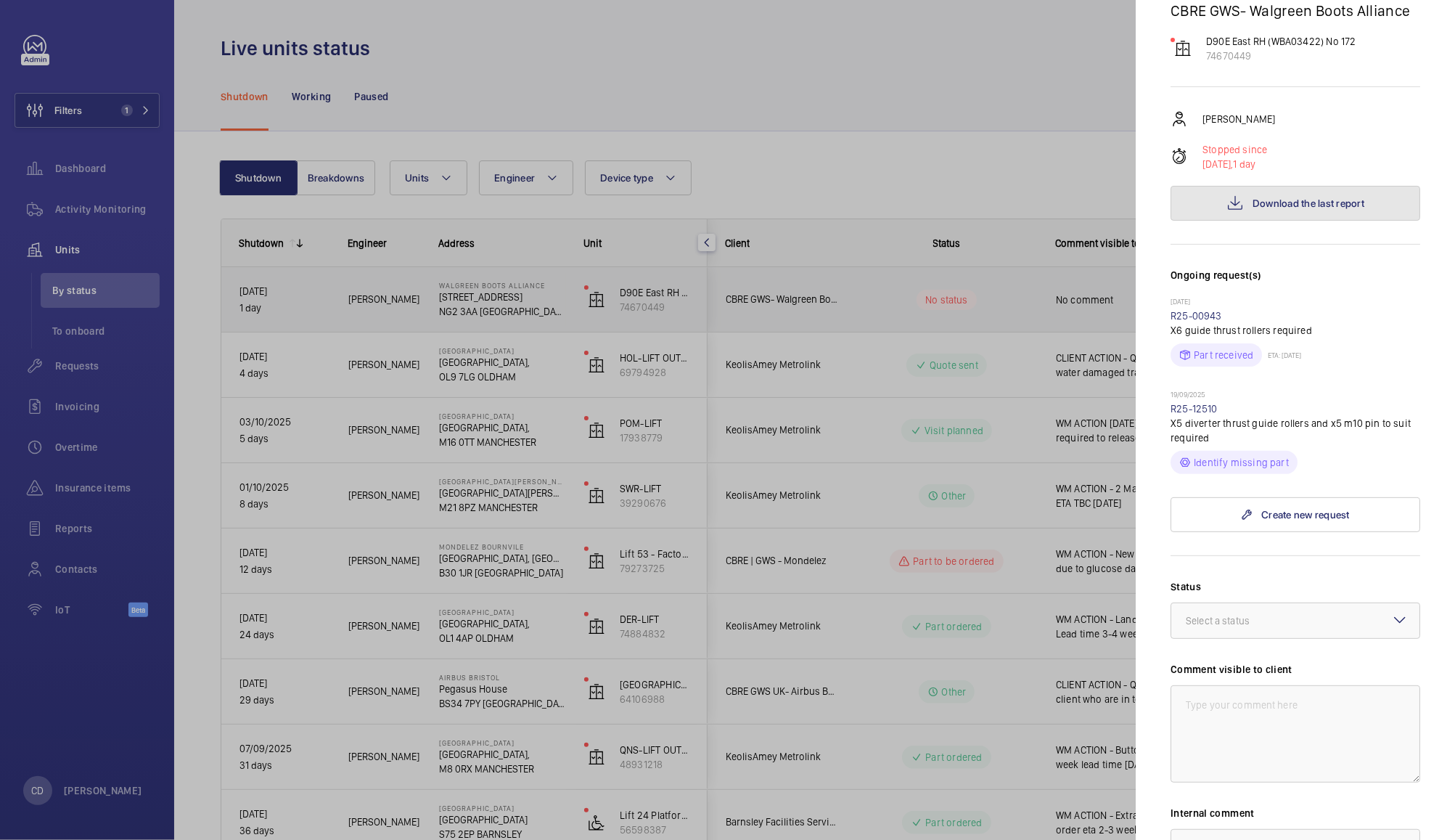
click at [1301, 197] on span "Download the last report" at bounding box center [1308, 203] width 112 height 11
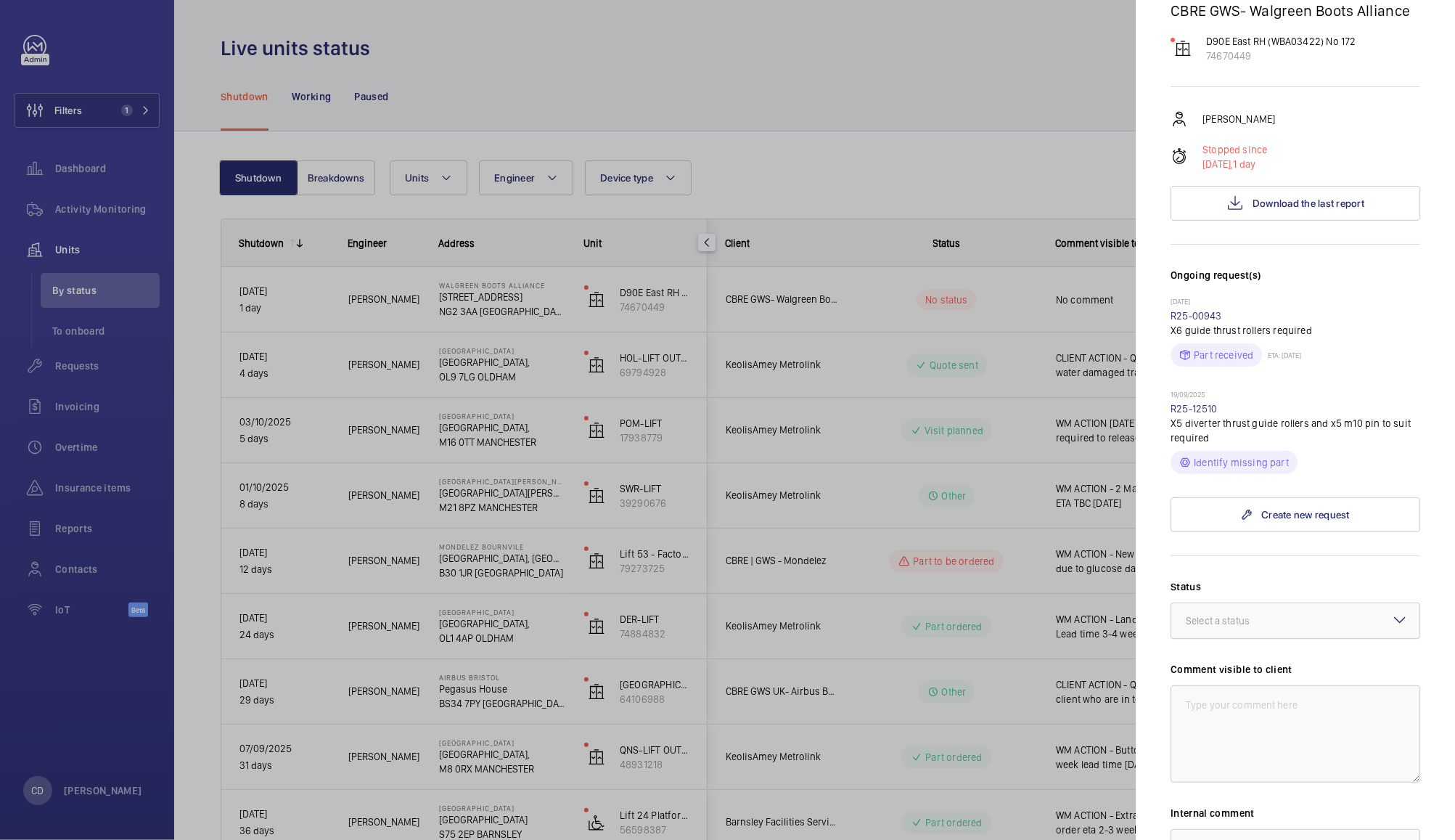
click at [1309, 603] on div at bounding box center [1295, 621] width 248 height 34
click at [1284, 748] on span "Visit planned" at bounding box center [1295, 755] width 219 height 14
click at [1322, 700] on textarea at bounding box center [1295, 734] width 250 height 98
type textarea "WM ACTION - Engineers returning to site [DATE] for further investigation"
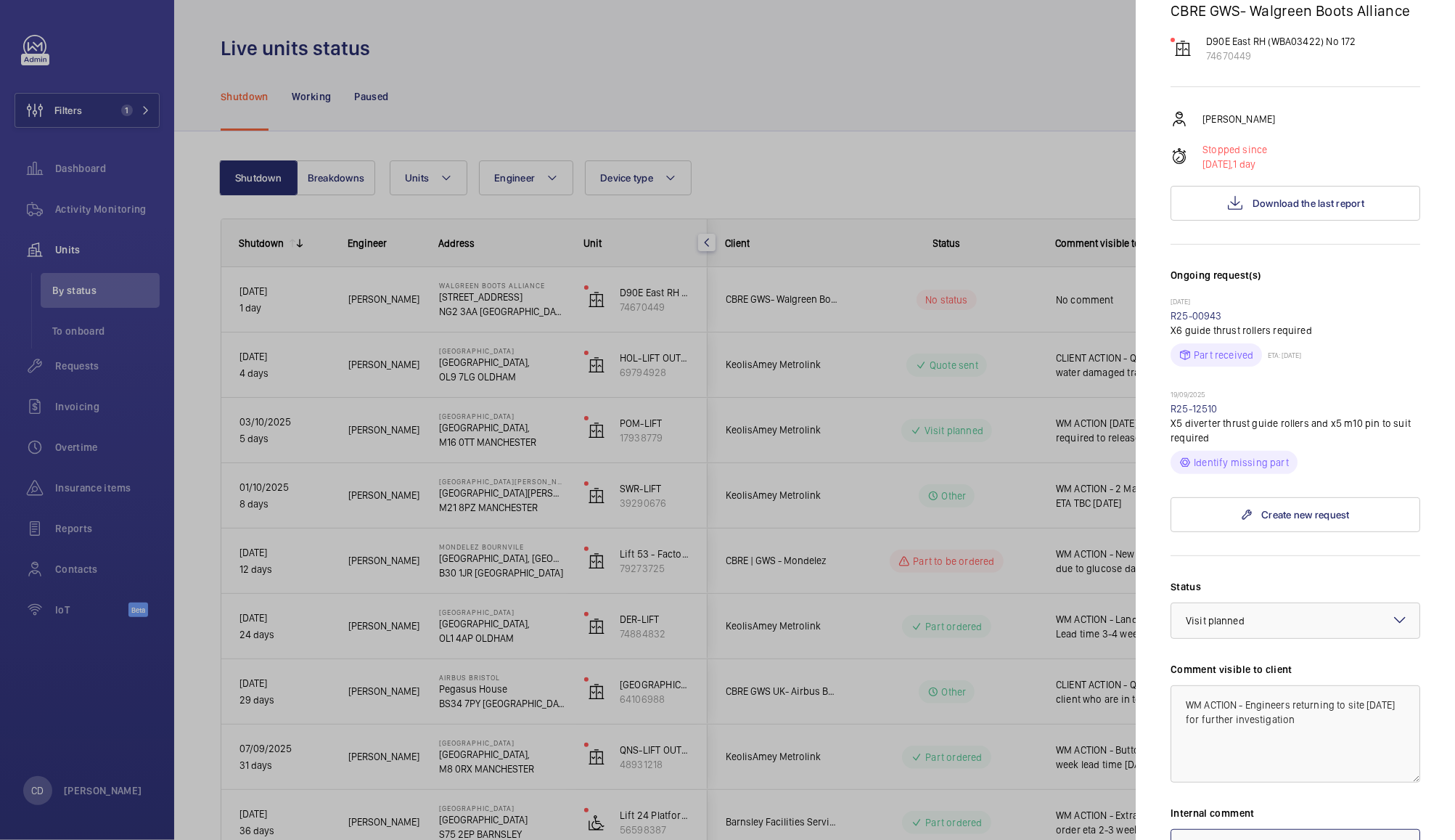
scroll to position [182, 0]
paste textarea "WM ACTION - Engineers returning to site [DATE] for further investigation"
type textarea "WM ACTION - Engineers returning to site [DATE] for further investigation"
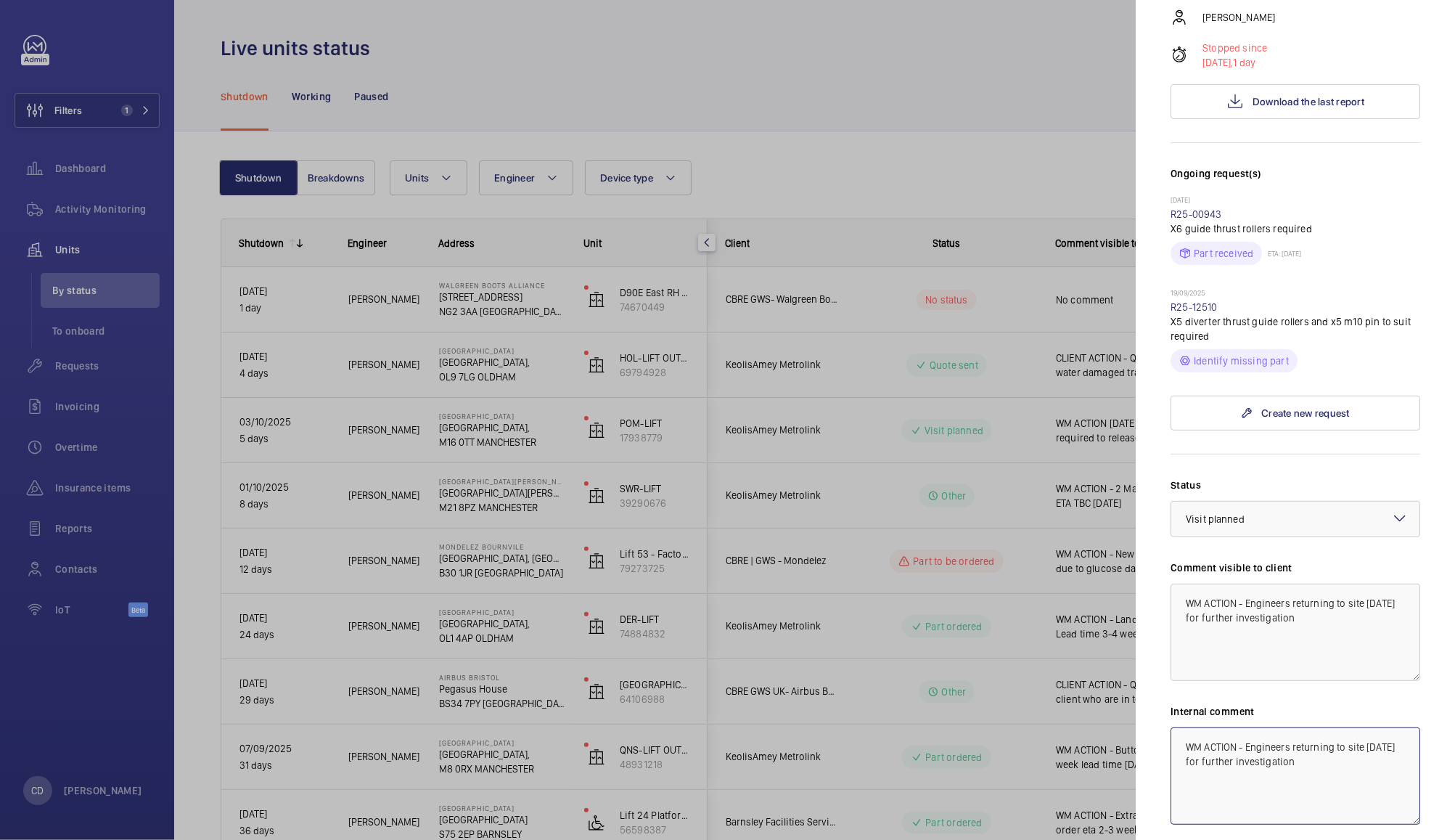
scroll to position [321, 0]
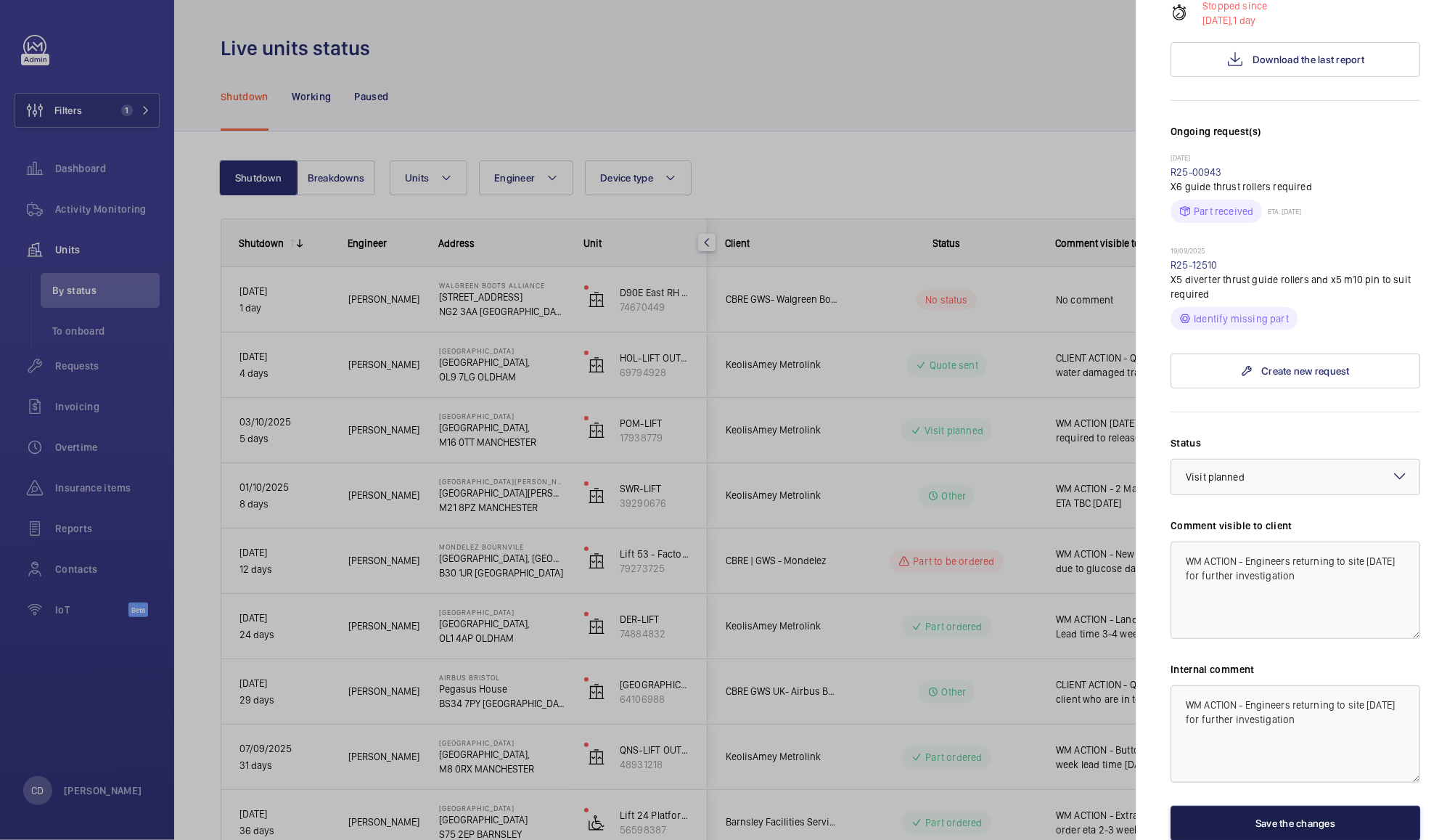
click at [1328, 817] on button "Save the changes" at bounding box center [1295, 823] width 250 height 34
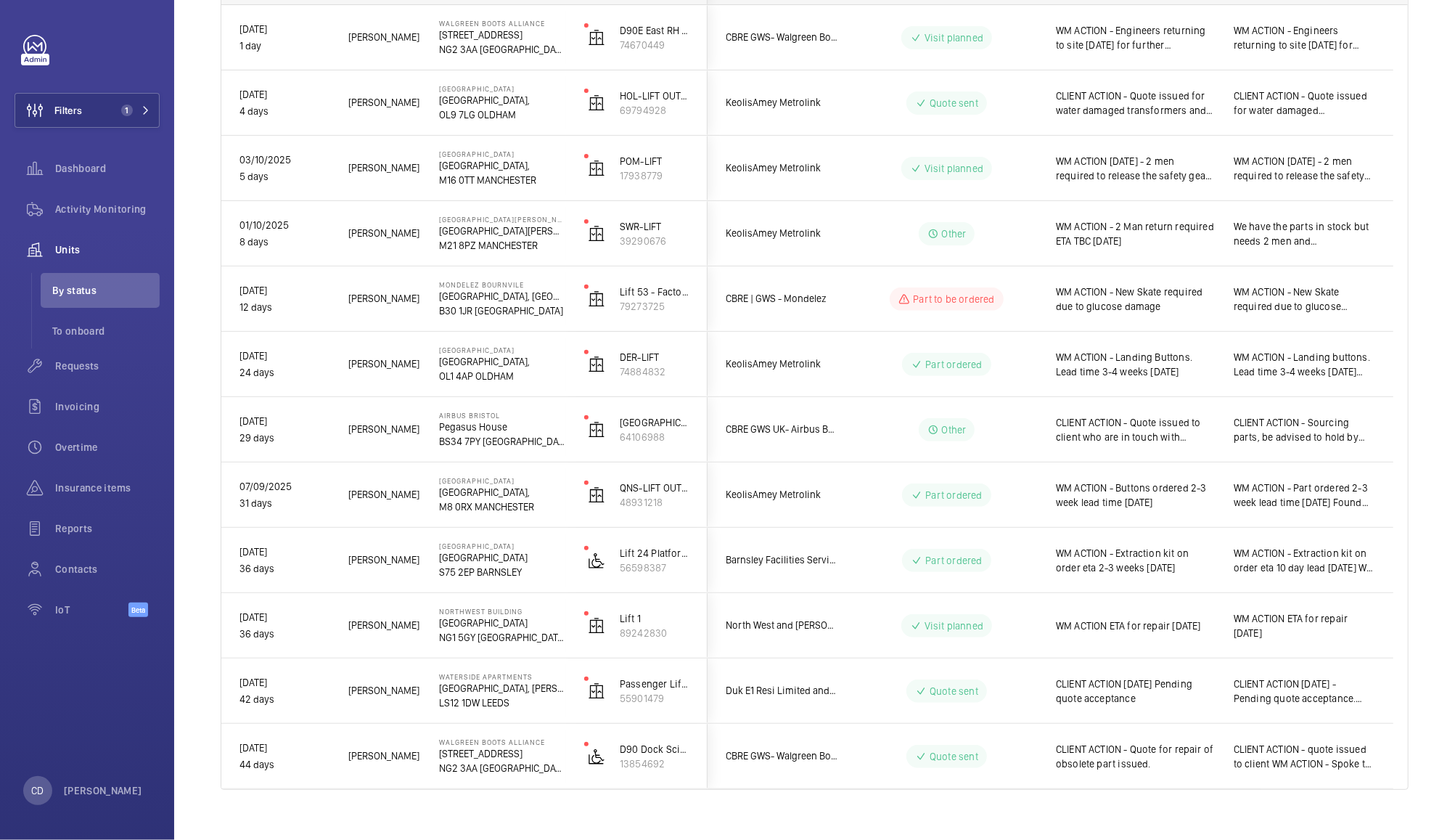
scroll to position [281, 0]
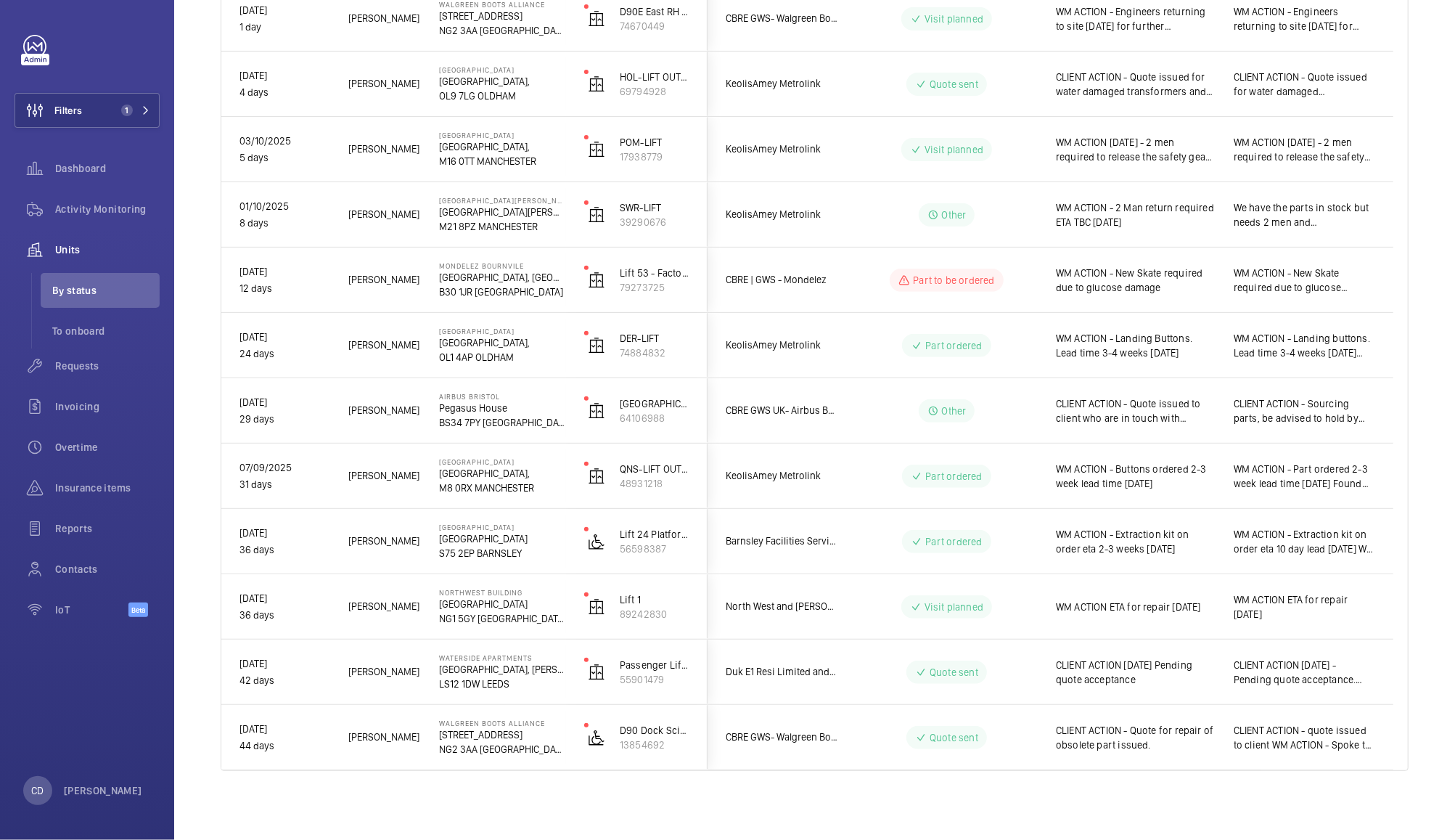
click at [511, 208] on p "[GEOGRAPHIC_DATA][PERSON_NAME]," at bounding box center [502, 212] width 126 height 14
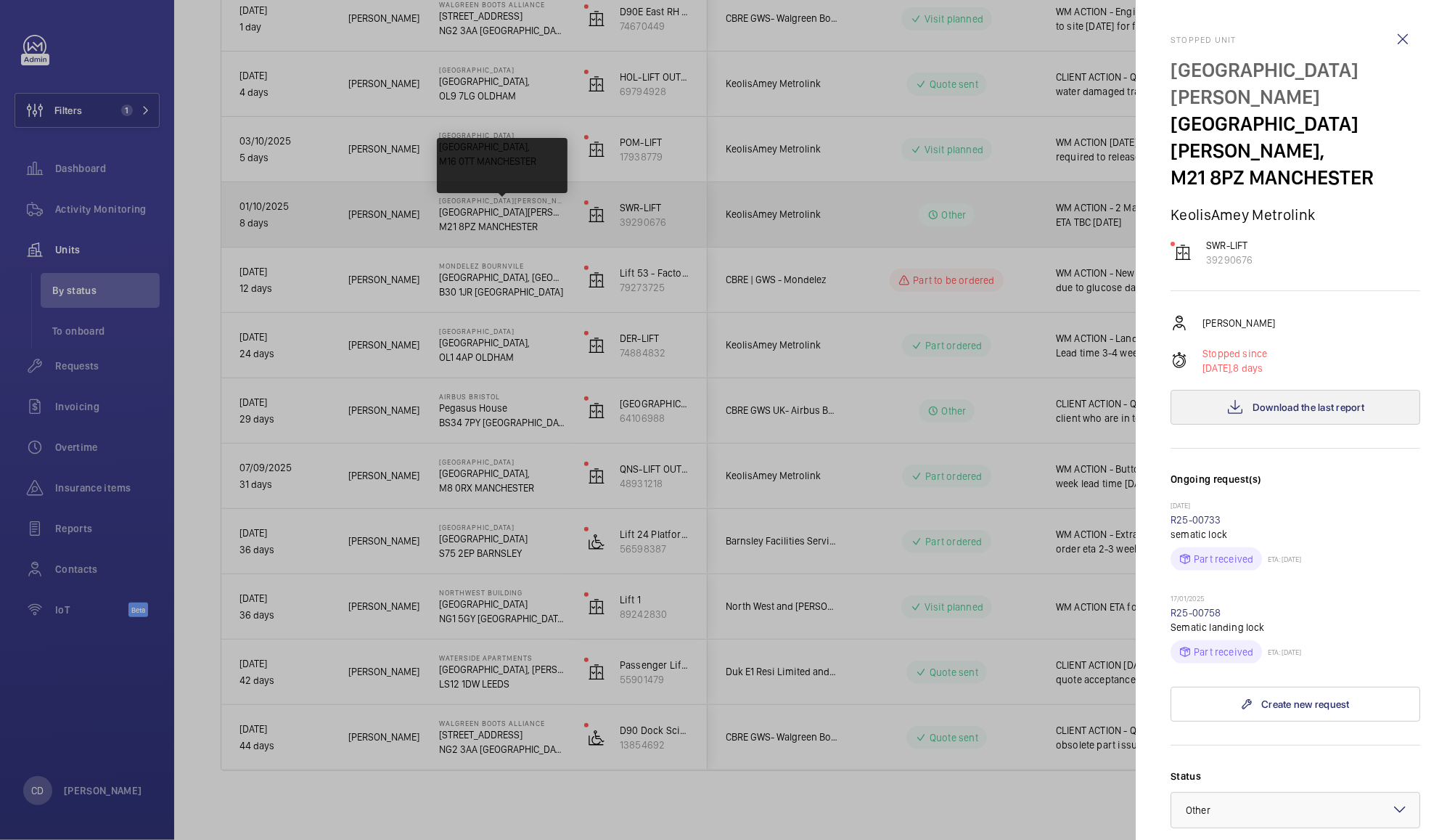
click at [1305, 406] on span "Download the last report" at bounding box center [1308, 407] width 112 height 11
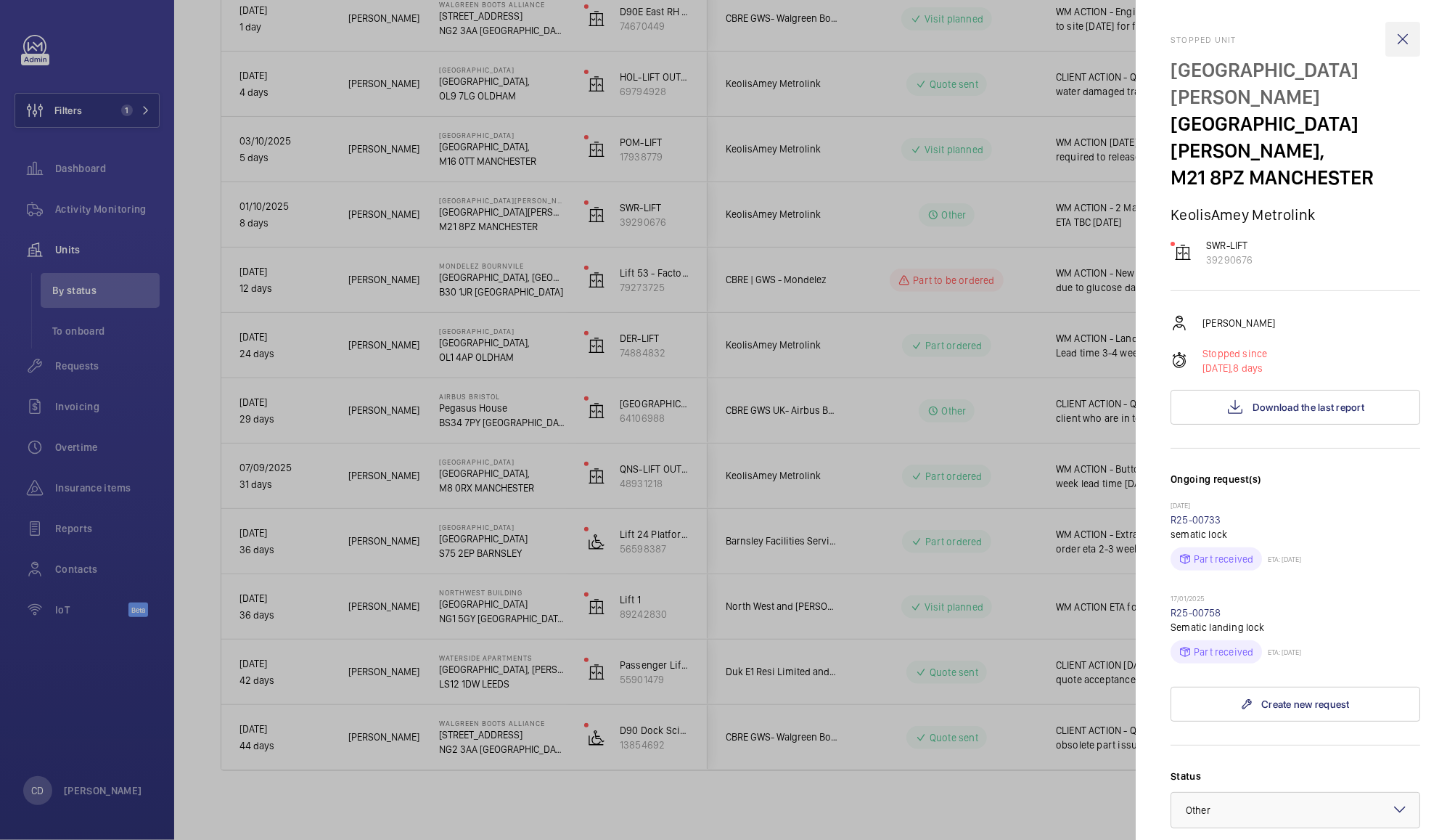
click at [1390, 40] on wm-front-icon-button at bounding box center [1403, 39] width 34 height 34
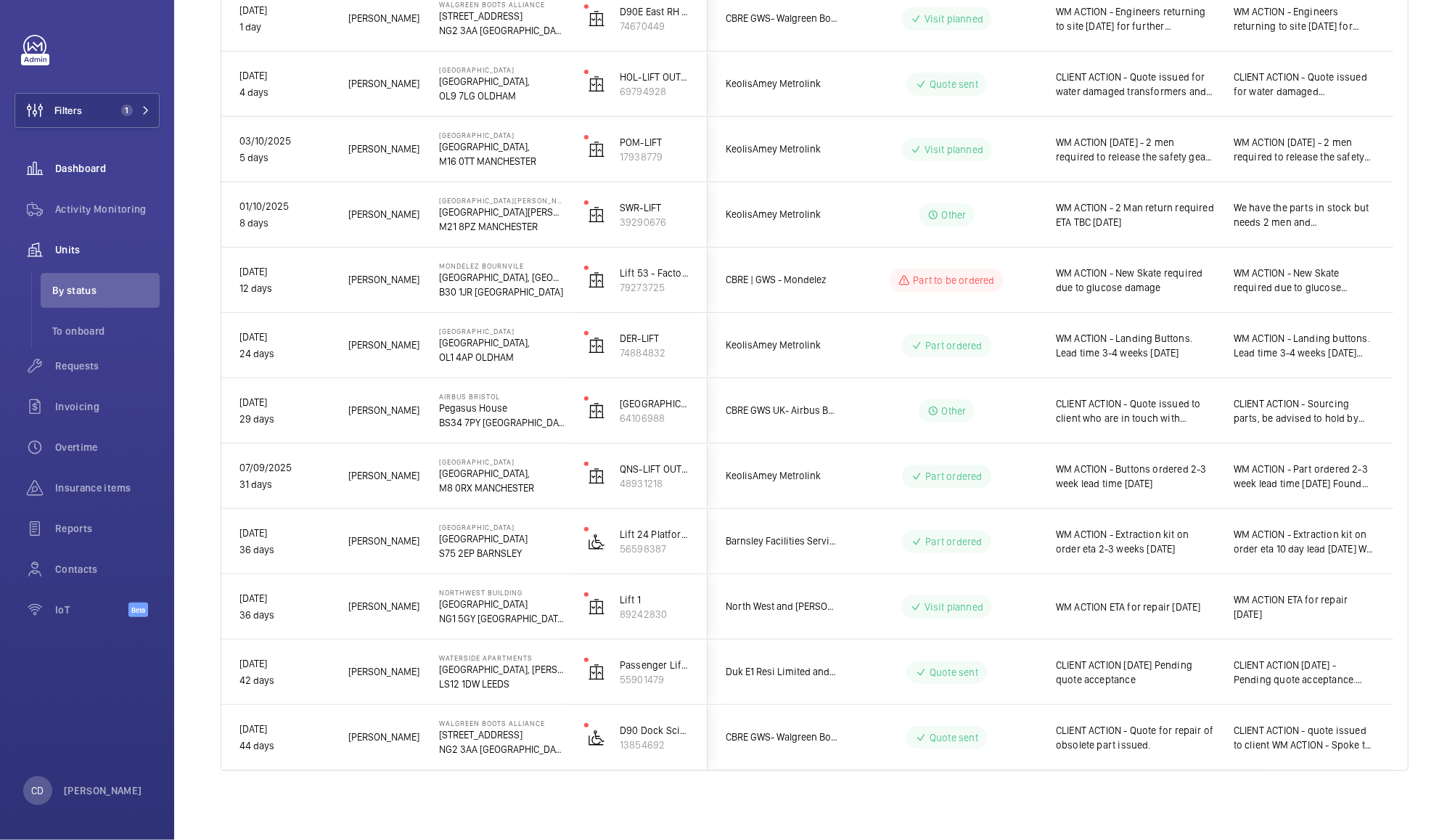
click at [91, 167] on span "Dashboard" at bounding box center [107, 168] width 104 height 14
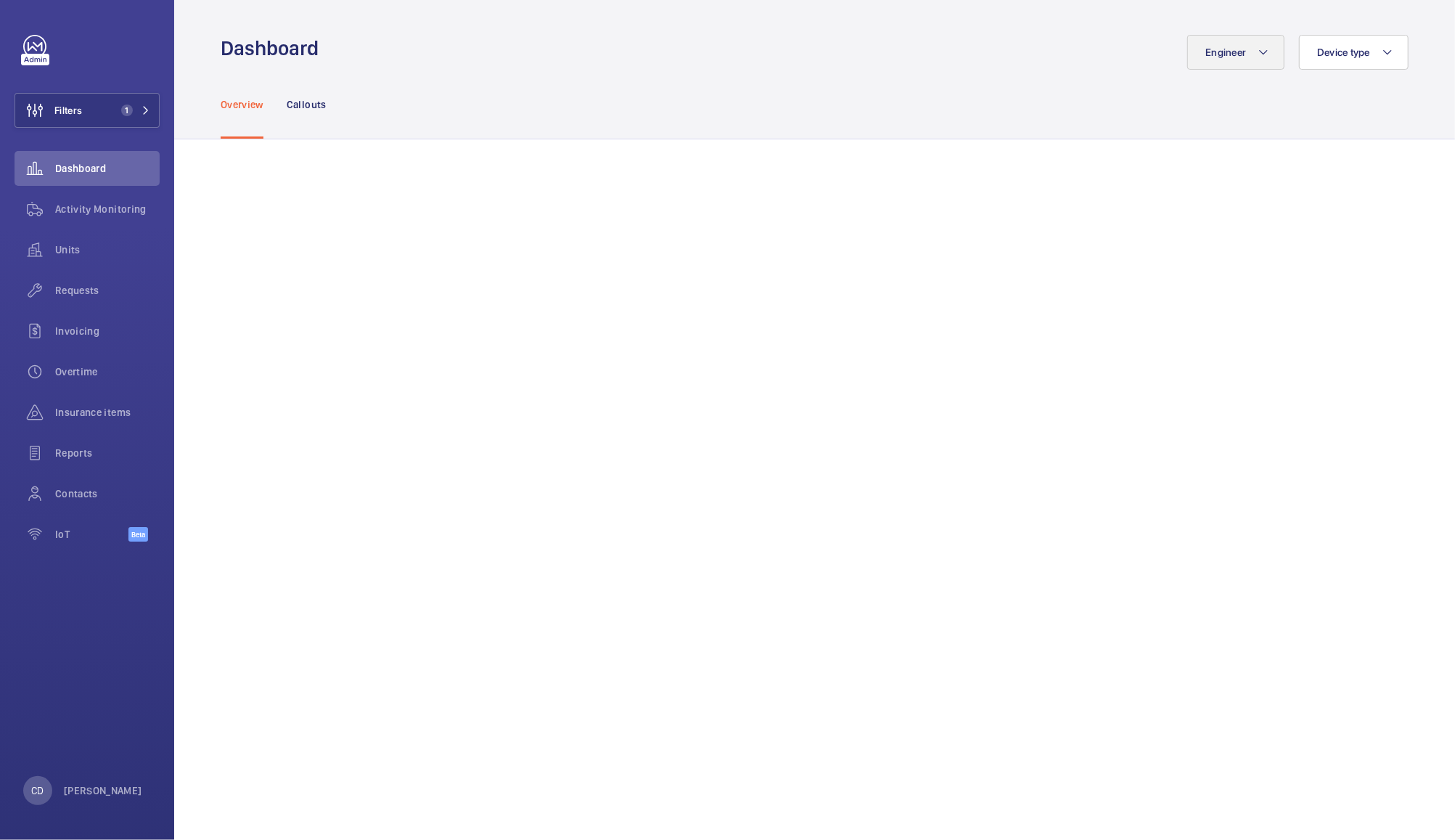
click at [1218, 50] on span "Engineer" at bounding box center [1226, 52] width 40 height 11
type input "deniz"
click at [1099, 147] on span "[PERSON_NAME]" at bounding box center [1148, 150] width 199 height 14
click at [1045, 147] on input "[PERSON_NAME]" at bounding box center [1031, 150] width 29 height 29
checkbox input "true"
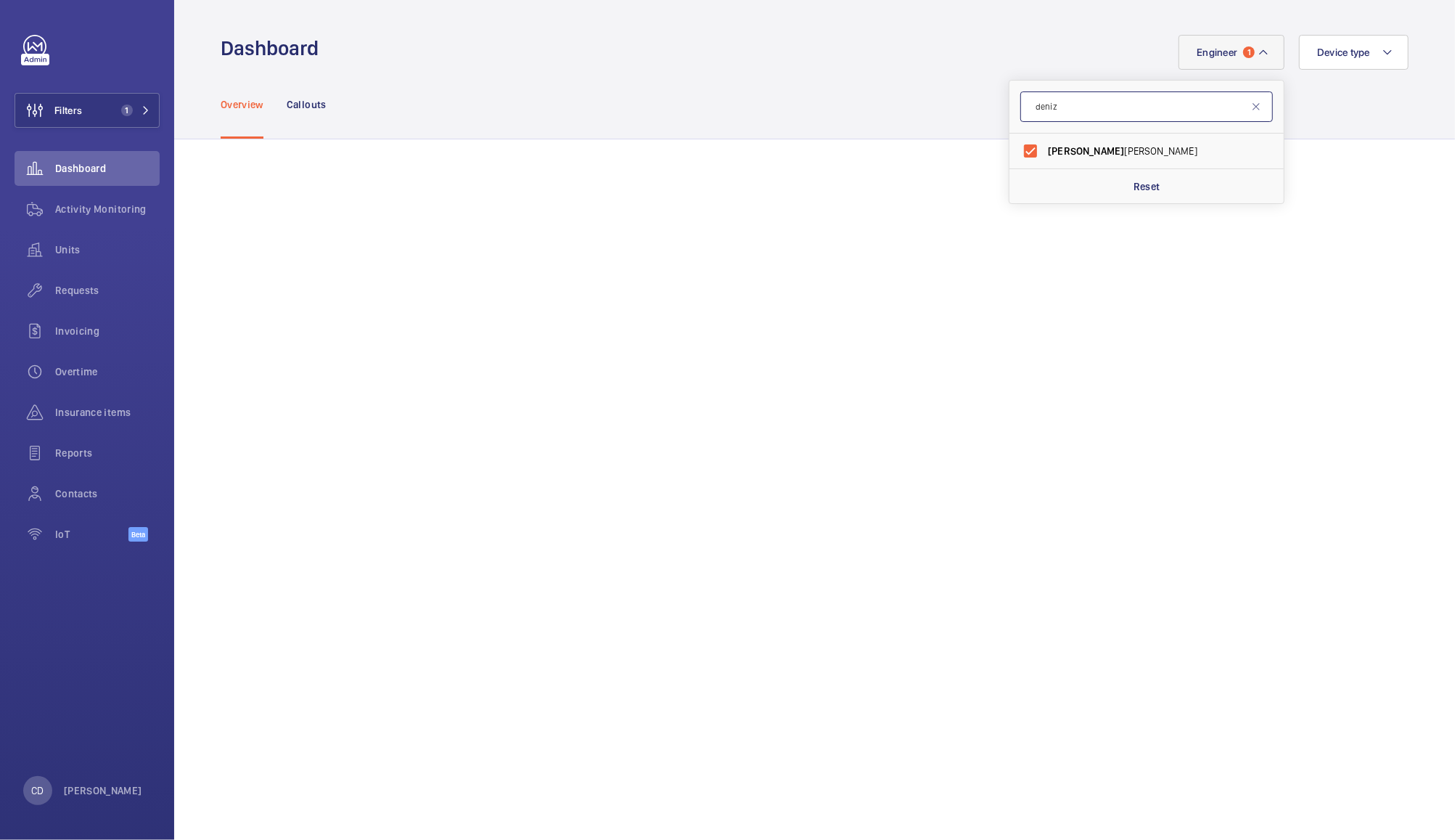
click at [1138, 110] on input "deniz" at bounding box center [1147, 106] width 253 height 31
click at [1142, 106] on input "deniz" at bounding box center [1147, 106] width 253 height 31
type input "d"
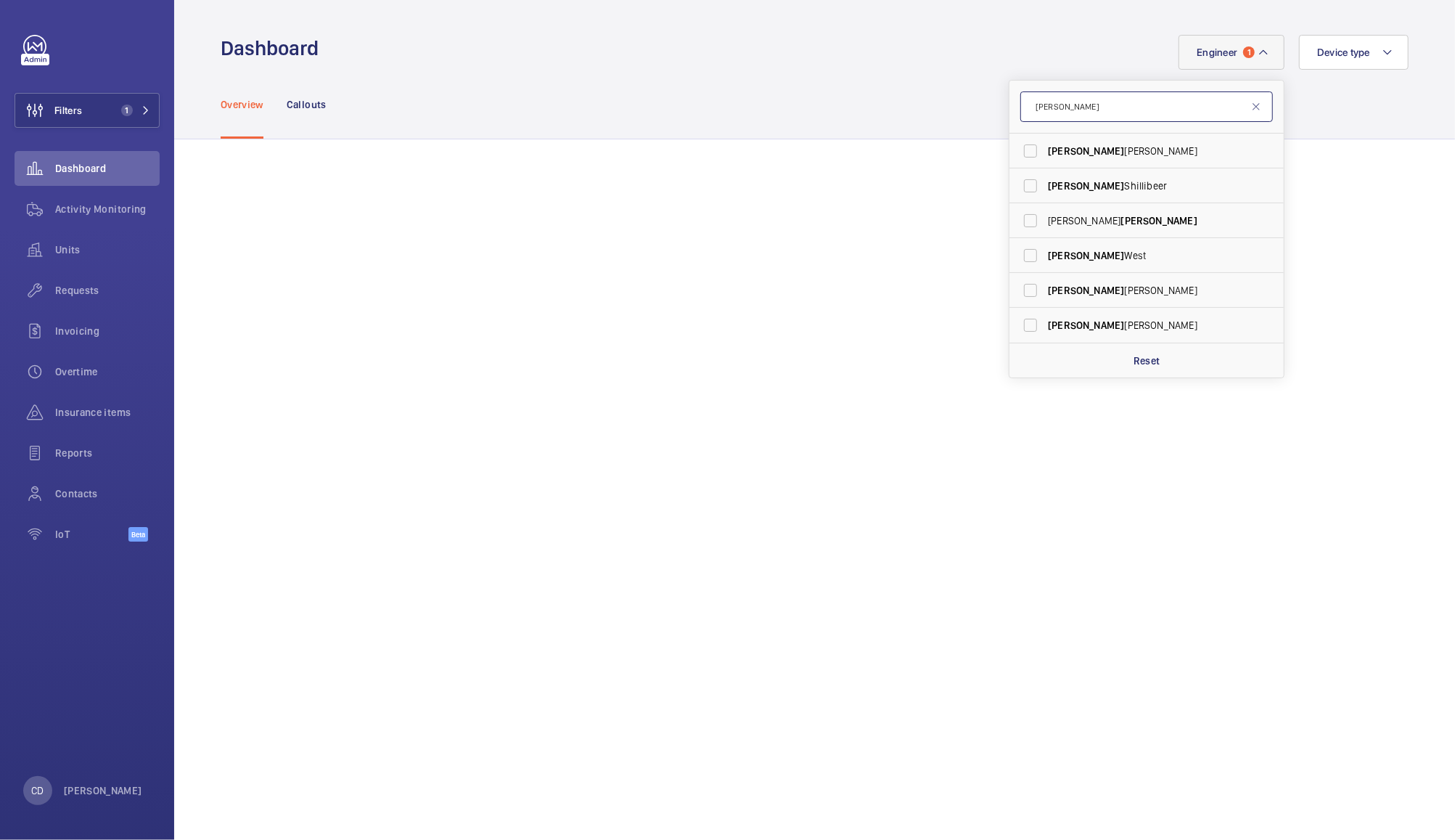
type input "[PERSON_NAME]"
click at [1080, 155] on span "[PERSON_NAME]" at bounding box center [1148, 150] width 199 height 14
click at [1045, 155] on input "[PERSON_NAME]" at bounding box center [1031, 150] width 29 height 29
checkbox input "true"
click at [1149, 372] on div "Reset" at bounding box center [1147, 360] width 274 height 34
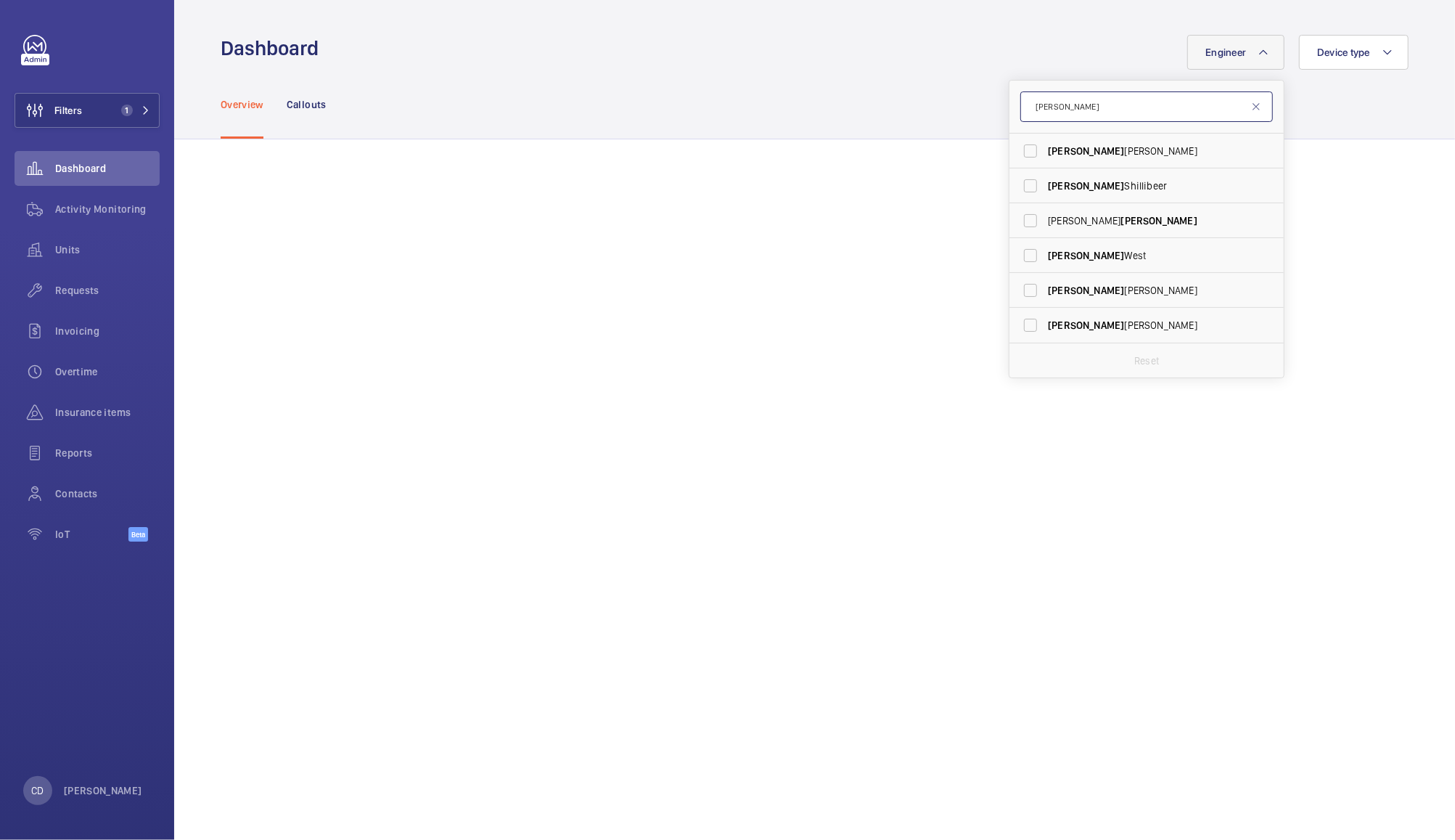
click at [1121, 107] on input "[PERSON_NAME]" at bounding box center [1147, 106] width 253 height 31
click at [1113, 150] on span "[PERSON_NAME]" at bounding box center [1148, 150] width 199 height 14
click at [1045, 150] on input "[PERSON_NAME]" at bounding box center [1031, 150] width 29 height 29
checkbox input "true"
